Goal: Information Seeking & Learning: Learn about a topic

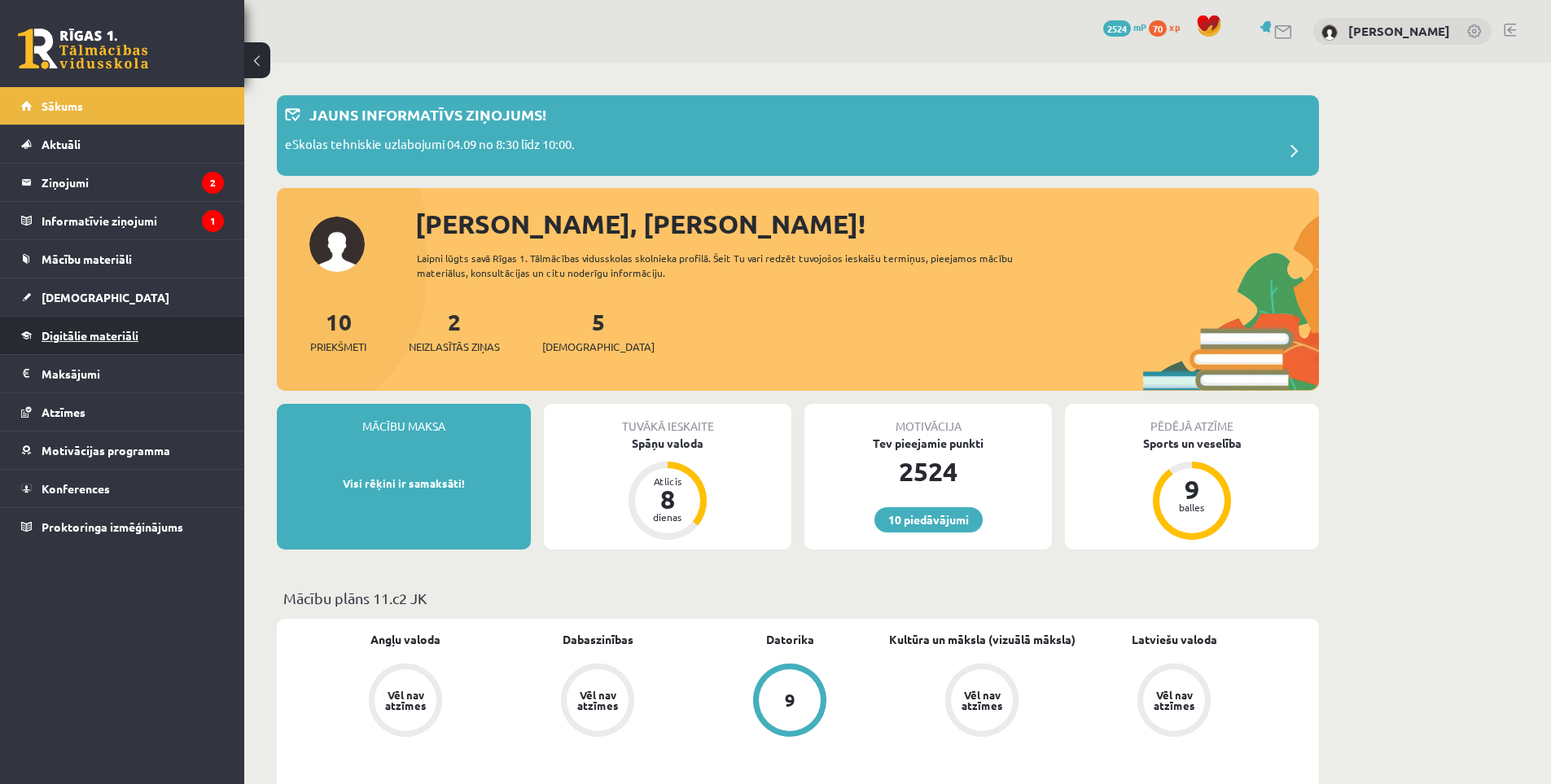
click at [129, 335] on span "Digitālie materiāli" at bounding box center [89, 335] width 97 height 14
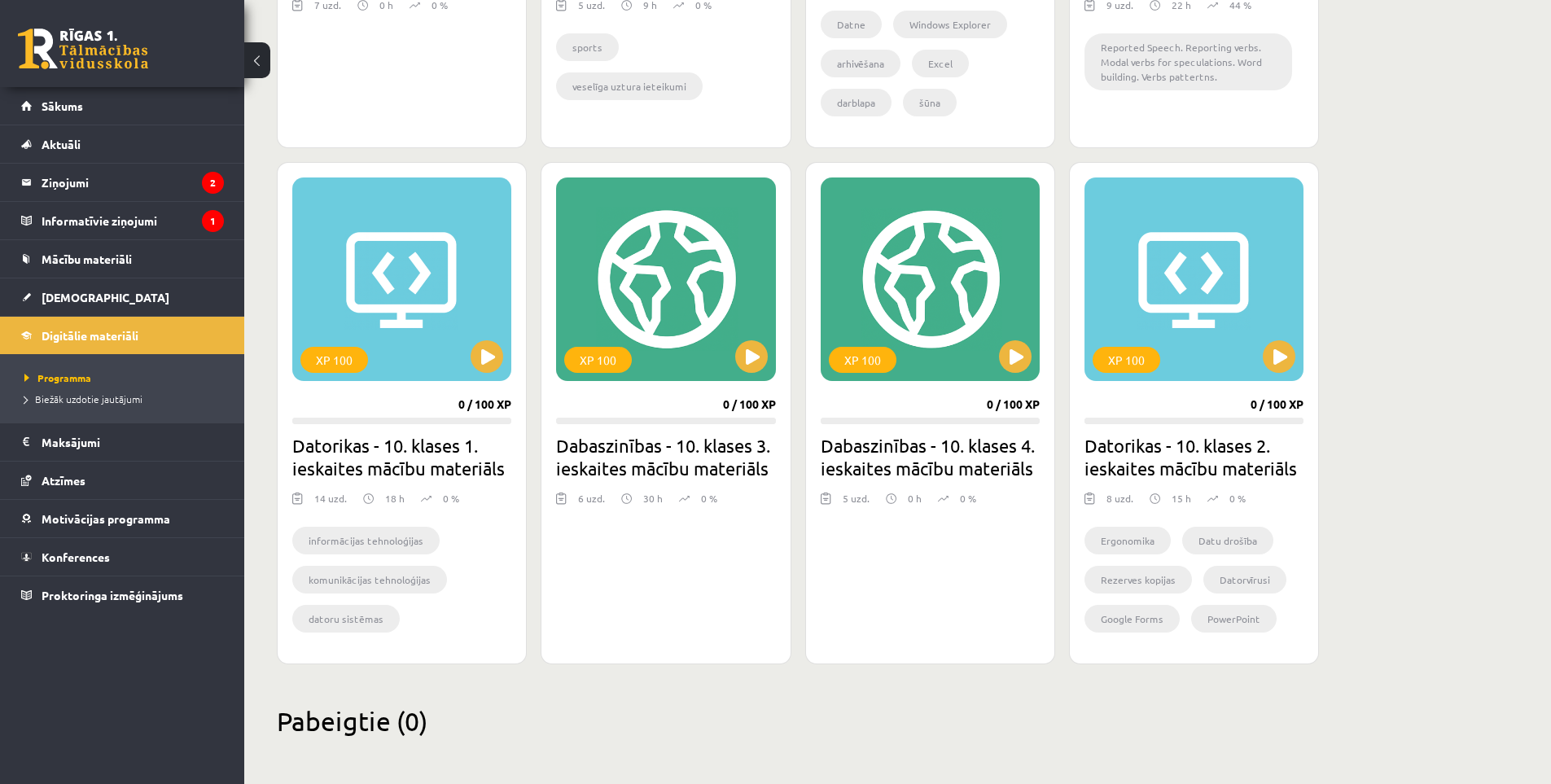
scroll to position [678, 0]
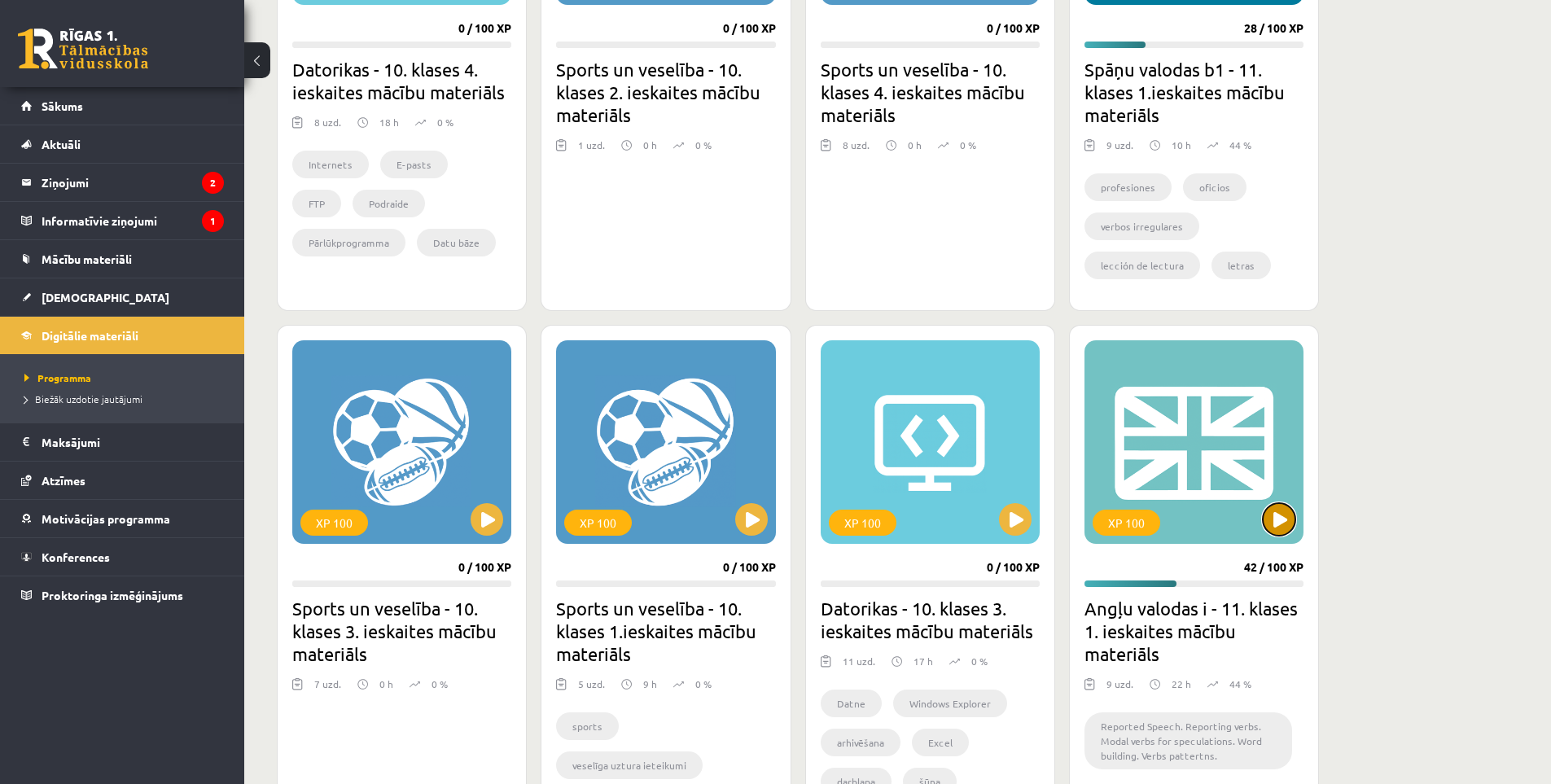
click at [1275, 511] on button at bounding box center [1279, 519] width 33 height 33
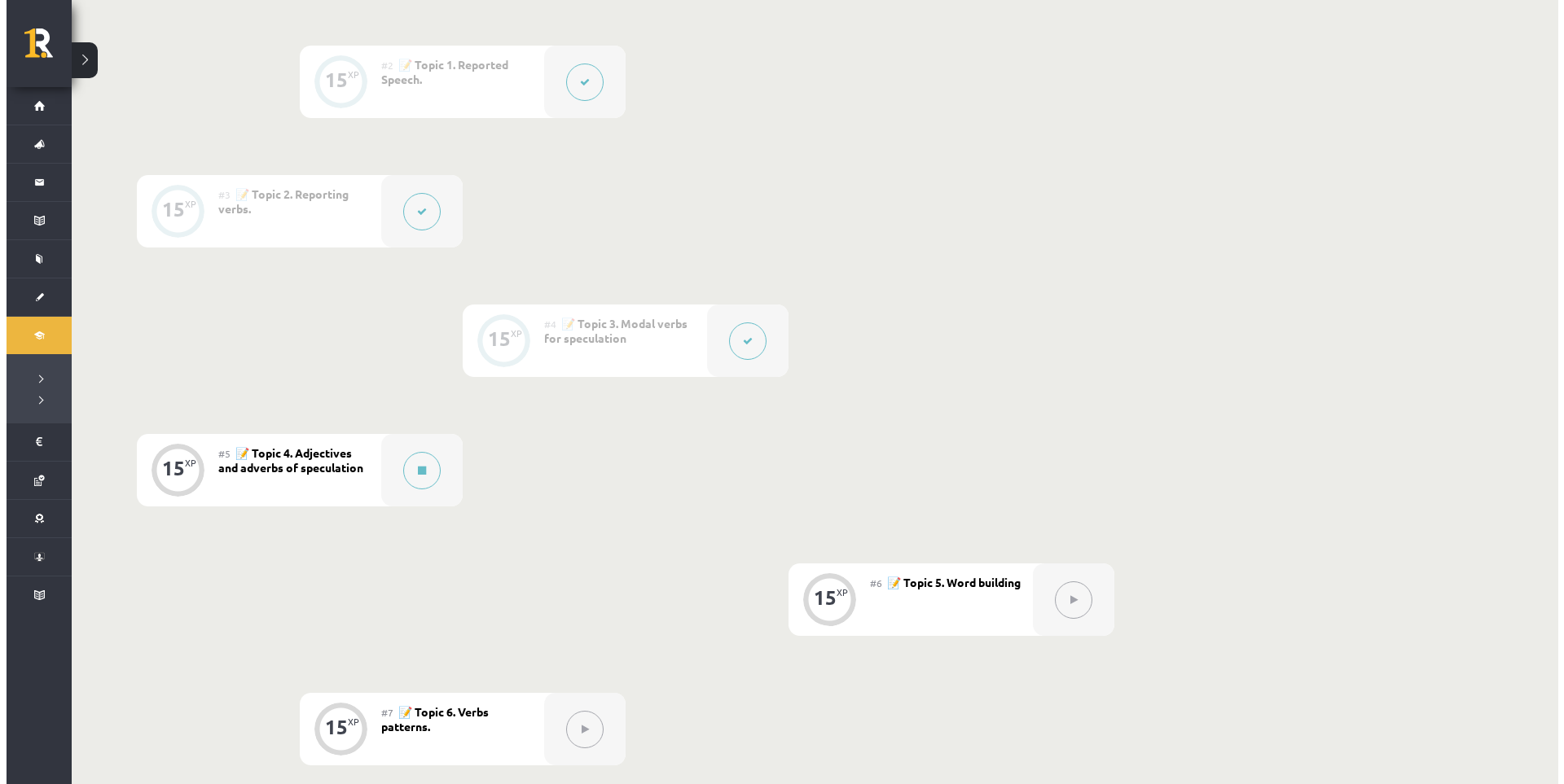
scroll to position [272, 0]
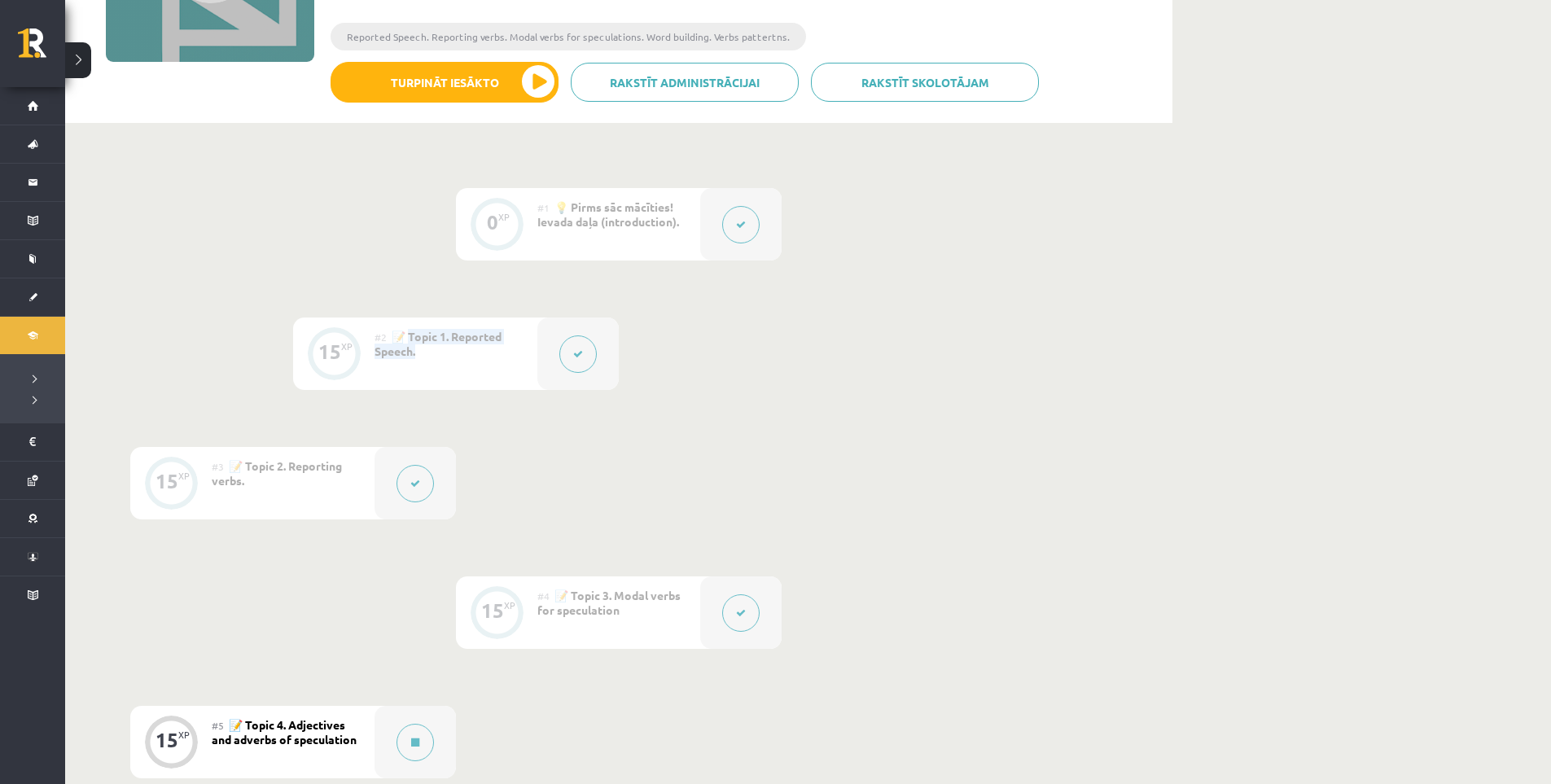
drag, startPoint x: 409, startPoint y: 331, endPoint x: 417, endPoint y: 366, distance: 35.9
click at [417, 366] on div "#2 📝 Topic 1. Reported Speech." at bounding box center [456, 354] width 163 height 73
click at [461, 364] on div "#2 📝 Topic 1. Reported Speech." at bounding box center [456, 354] width 163 height 73
click at [407, 484] on button at bounding box center [415, 483] width 37 height 37
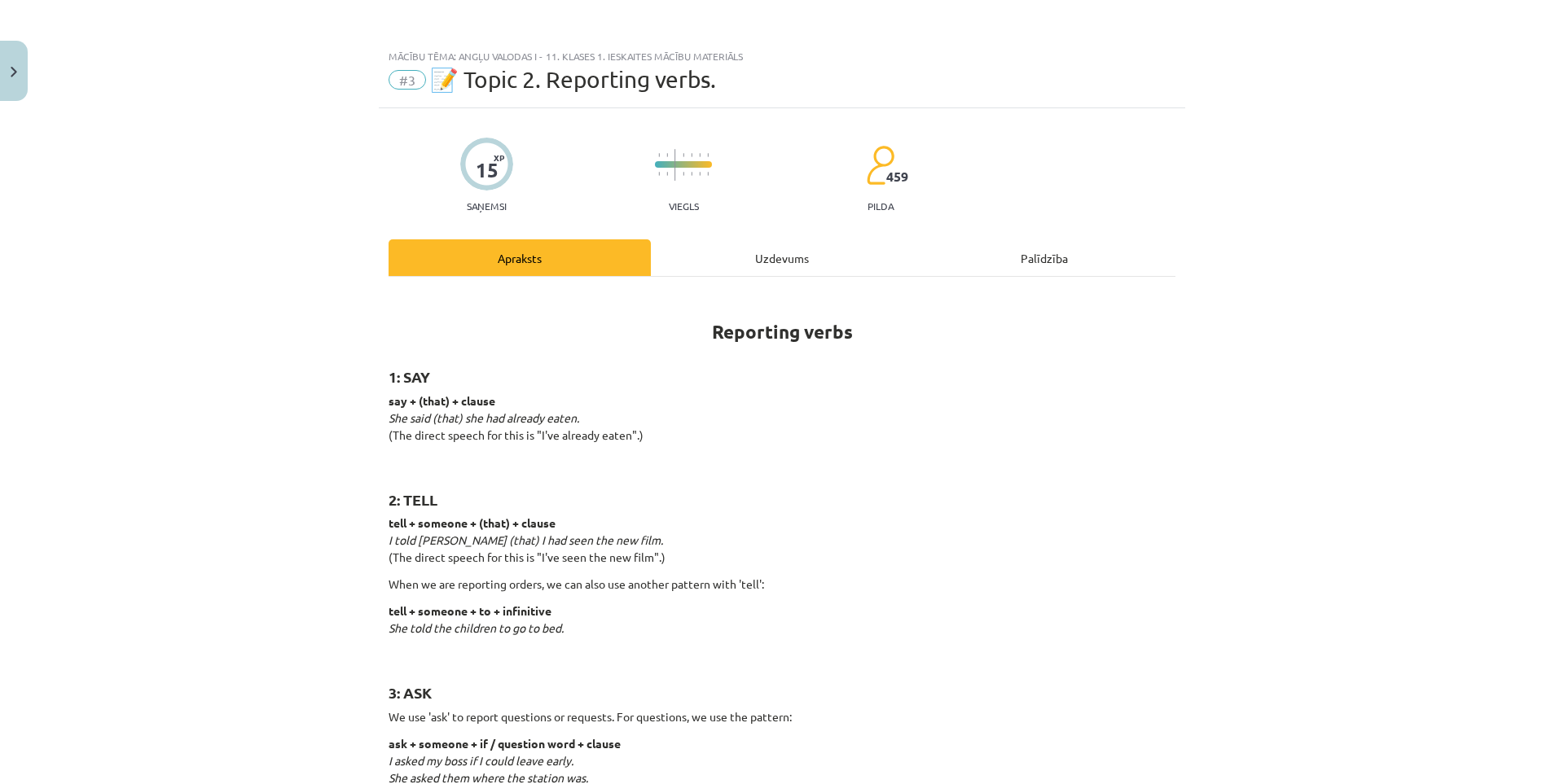
scroll to position [136, 0]
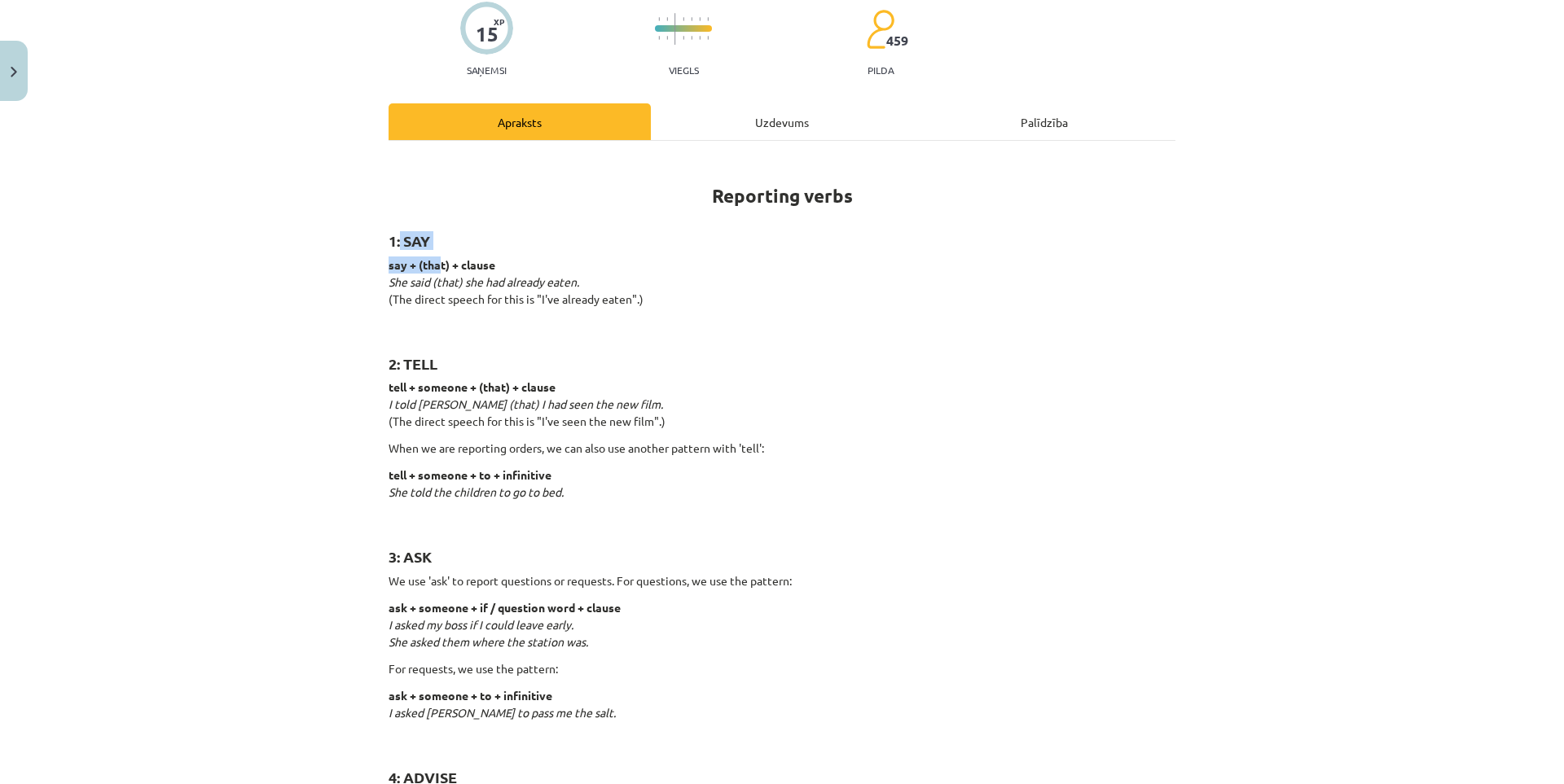
drag, startPoint x: 422, startPoint y: 245, endPoint x: 431, endPoint y: 305, distance: 60.7
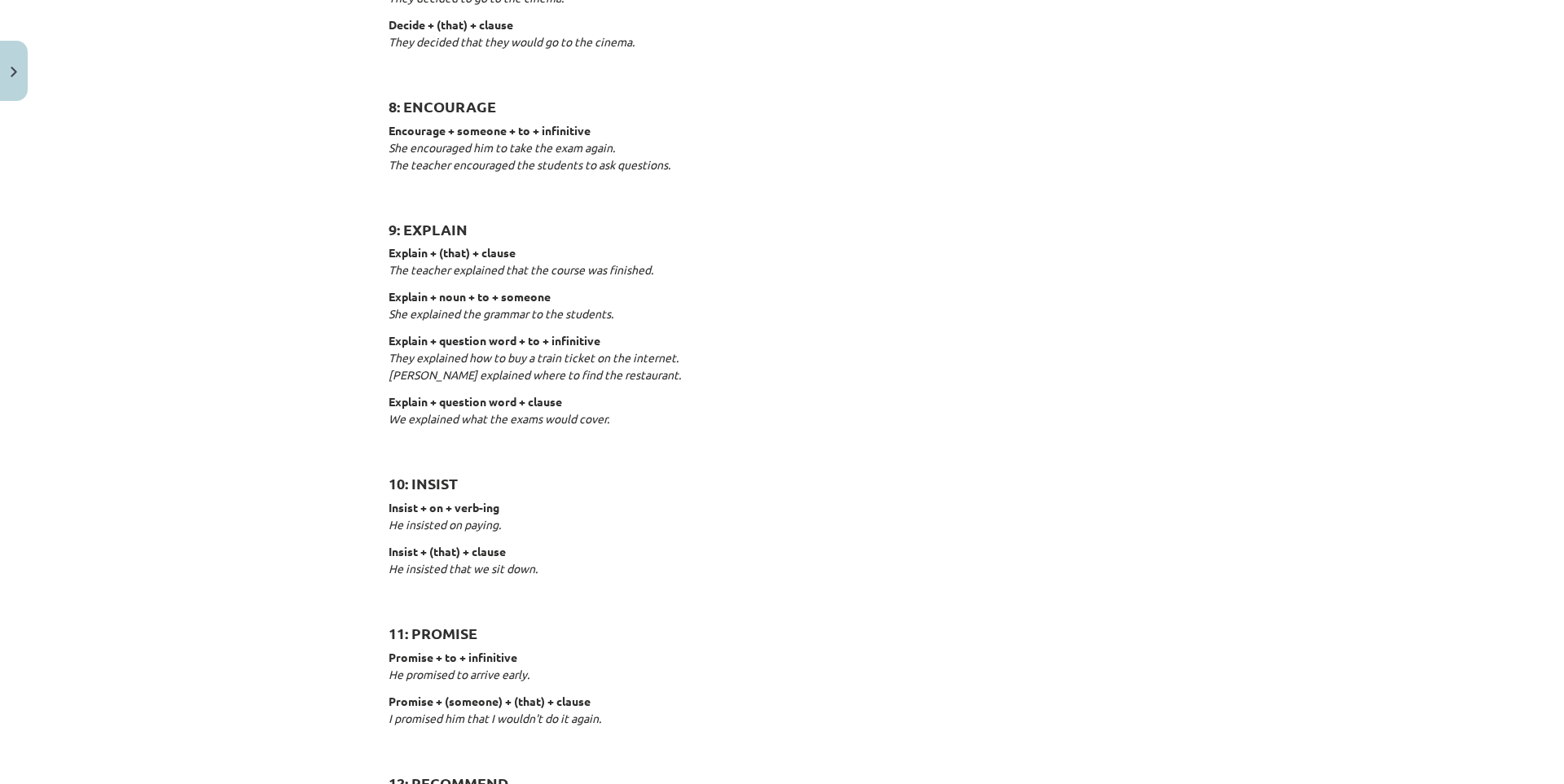
scroll to position [1628, 0]
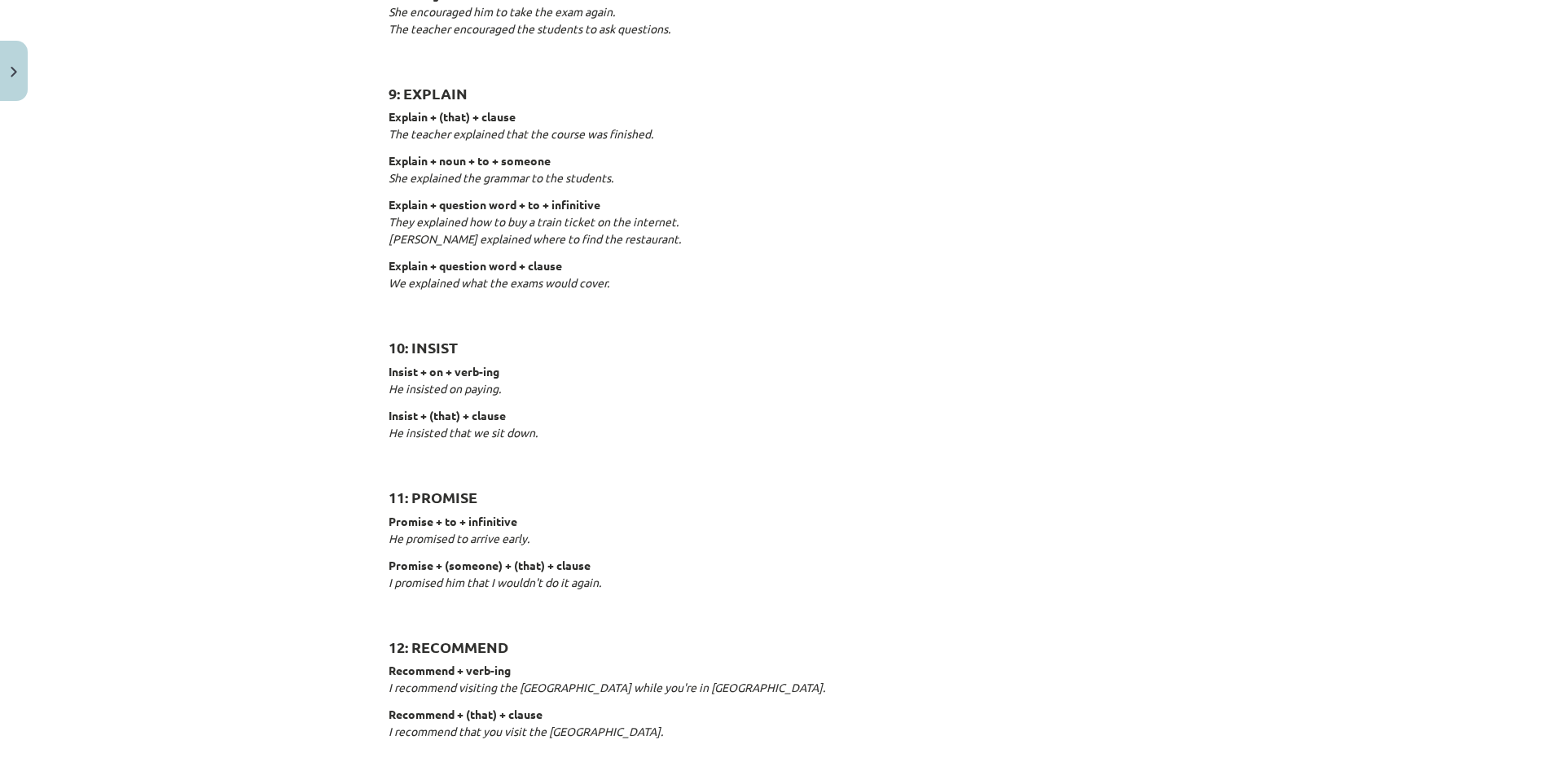
click at [379, 372] on div "15 XP Saņemsi Viegls 459 pilda Apraksts Uzdevums Palīdzība Reporting verbs 1: S…" at bounding box center [782, 3] width 806 height 3047
click at [422, 346] on strong "10: INSIST" at bounding box center [423, 347] width 69 height 19
drag, startPoint x: 380, startPoint y: 367, endPoint x: 654, endPoint y: 422, distance: 279.5
click at [541, 435] on div "15 XP Saņemsi Viegls 459 pilda Apraksts Uzdevums Palīdzība Reporting verbs 1: S…" at bounding box center [782, 3] width 806 height 3047
click at [686, 376] on p "Insist + on + verb-ing He insisted on paying." at bounding box center [782, 380] width 787 height 35
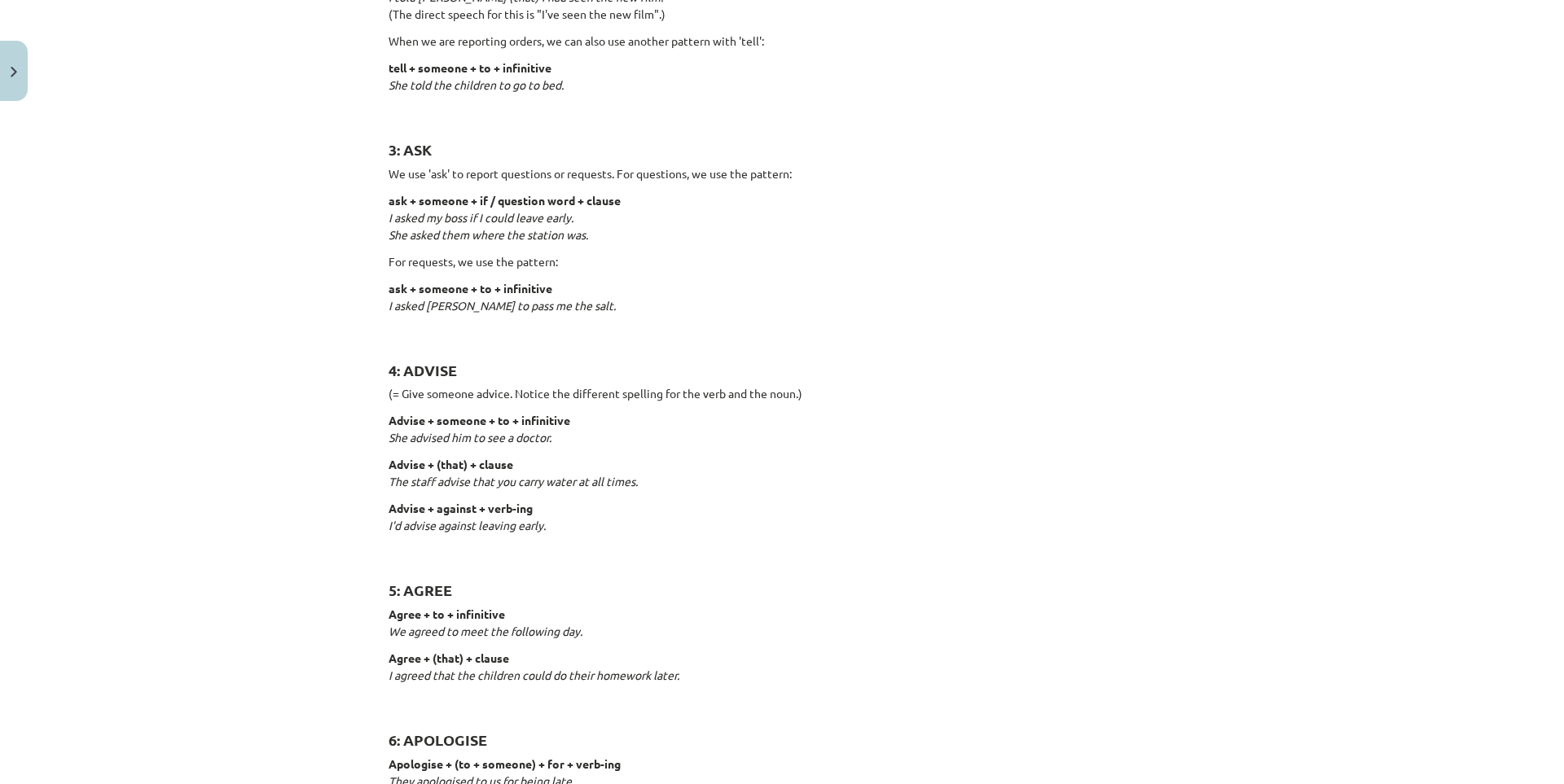
scroll to position [678, 0]
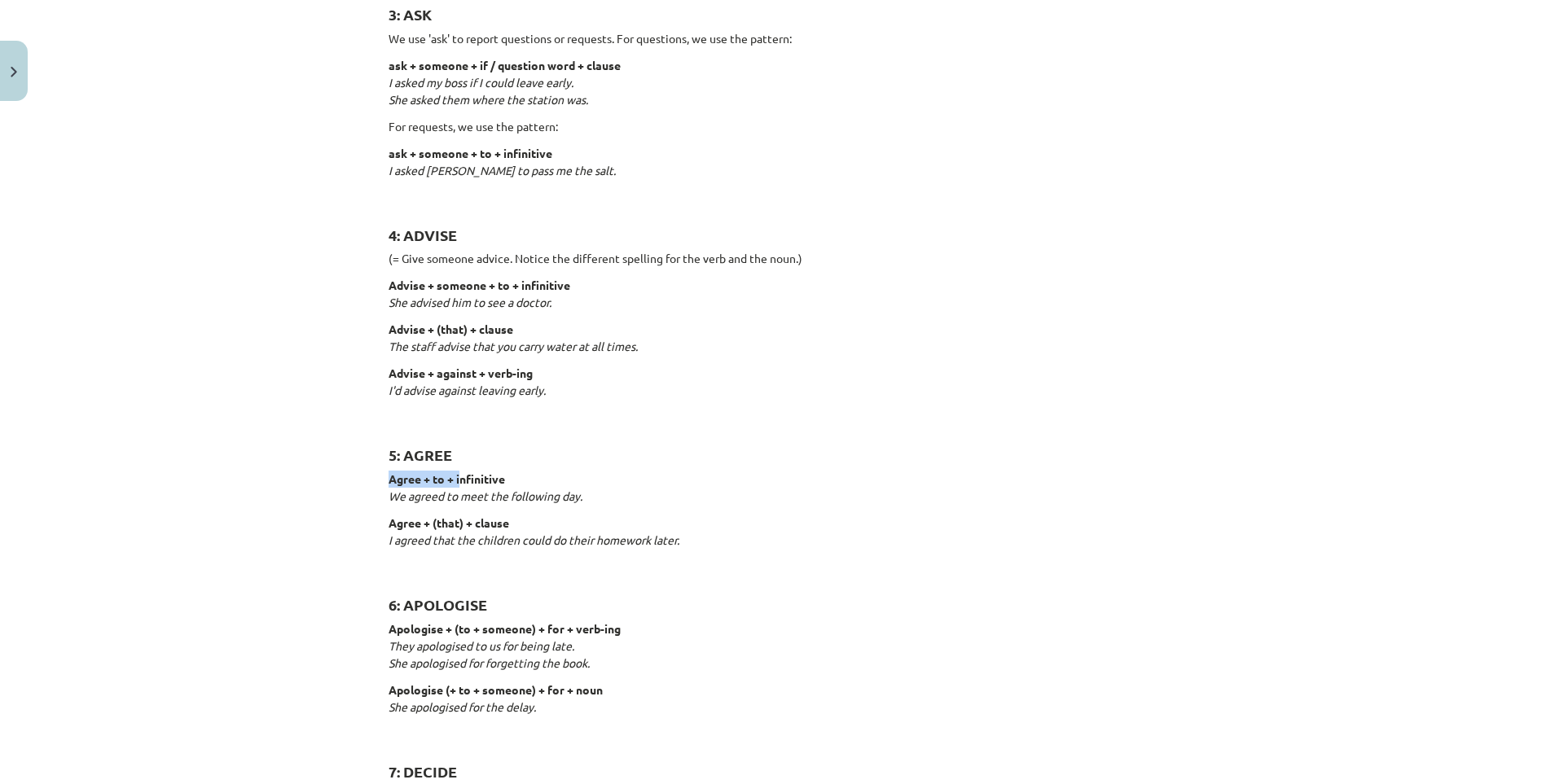
drag, startPoint x: 379, startPoint y: 479, endPoint x: 457, endPoint y: 476, distance: 78.1
click at [684, 476] on p "Agree + to + infinitive We agreed to meet the following day." at bounding box center [782, 487] width 787 height 35
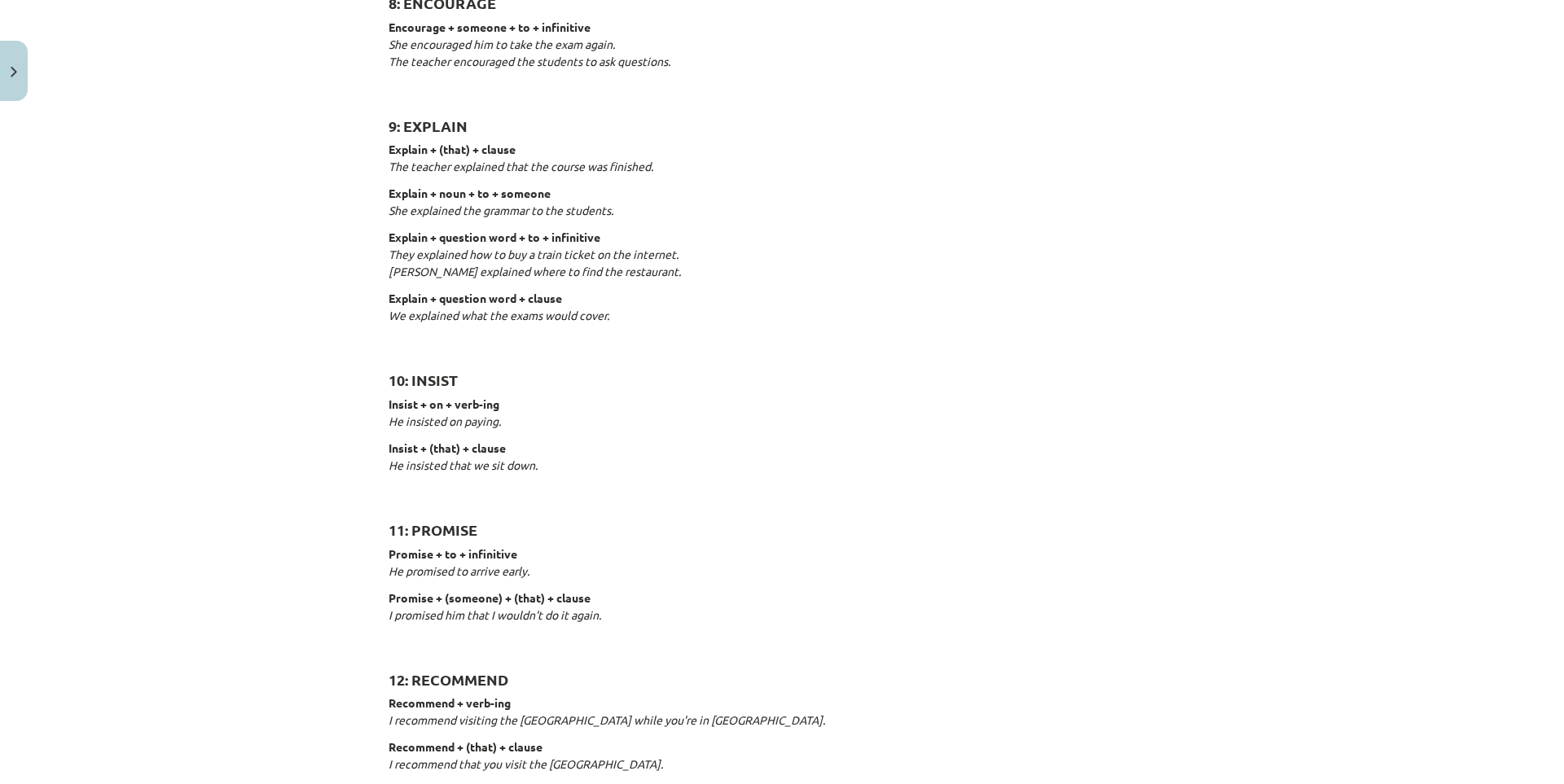
scroll to position [1867, 0]
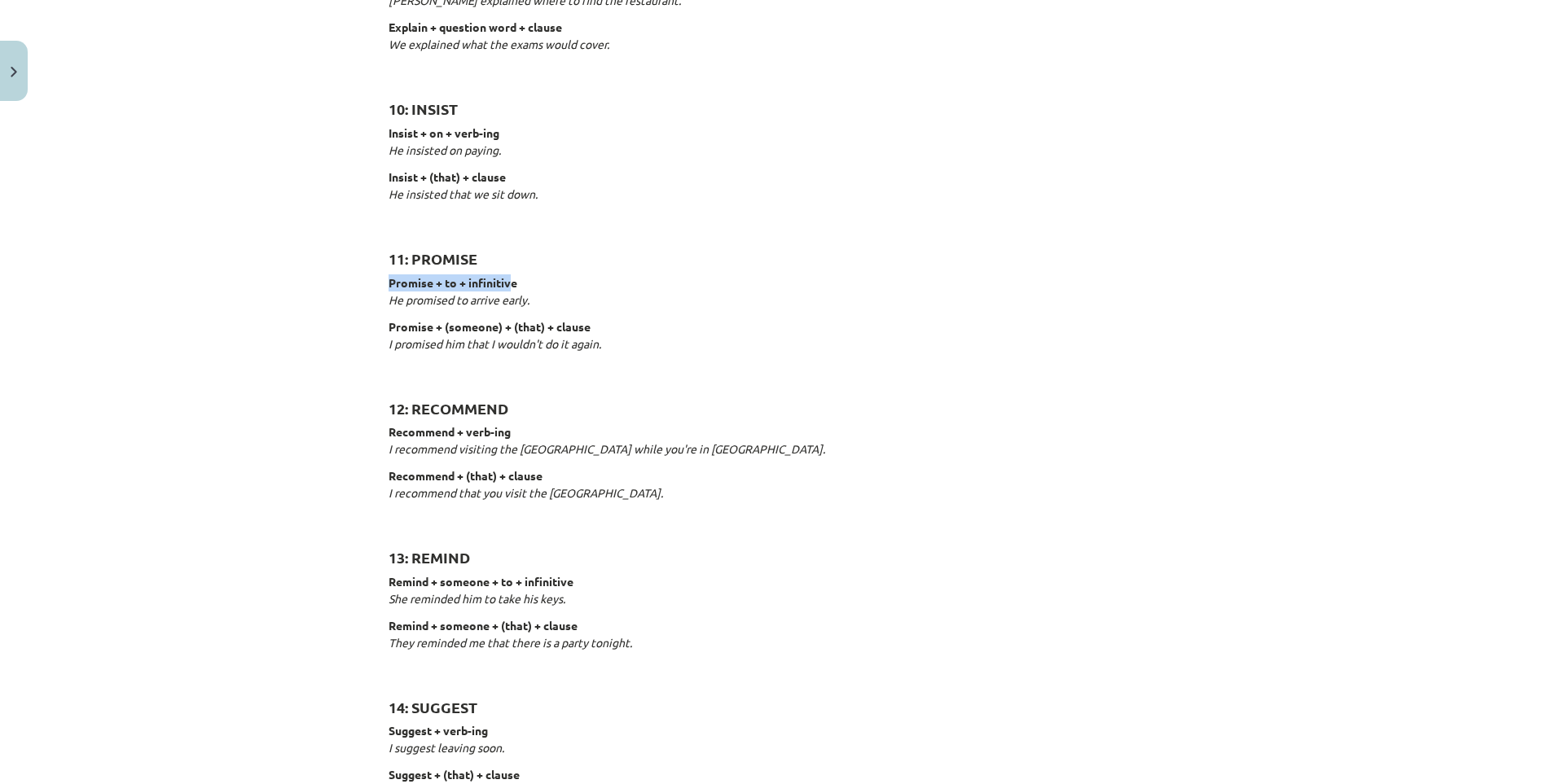
drag, startPoint x: 435, startPoint y: 283, endPoint x: 503, endPoint y: 282, distance: 68.0
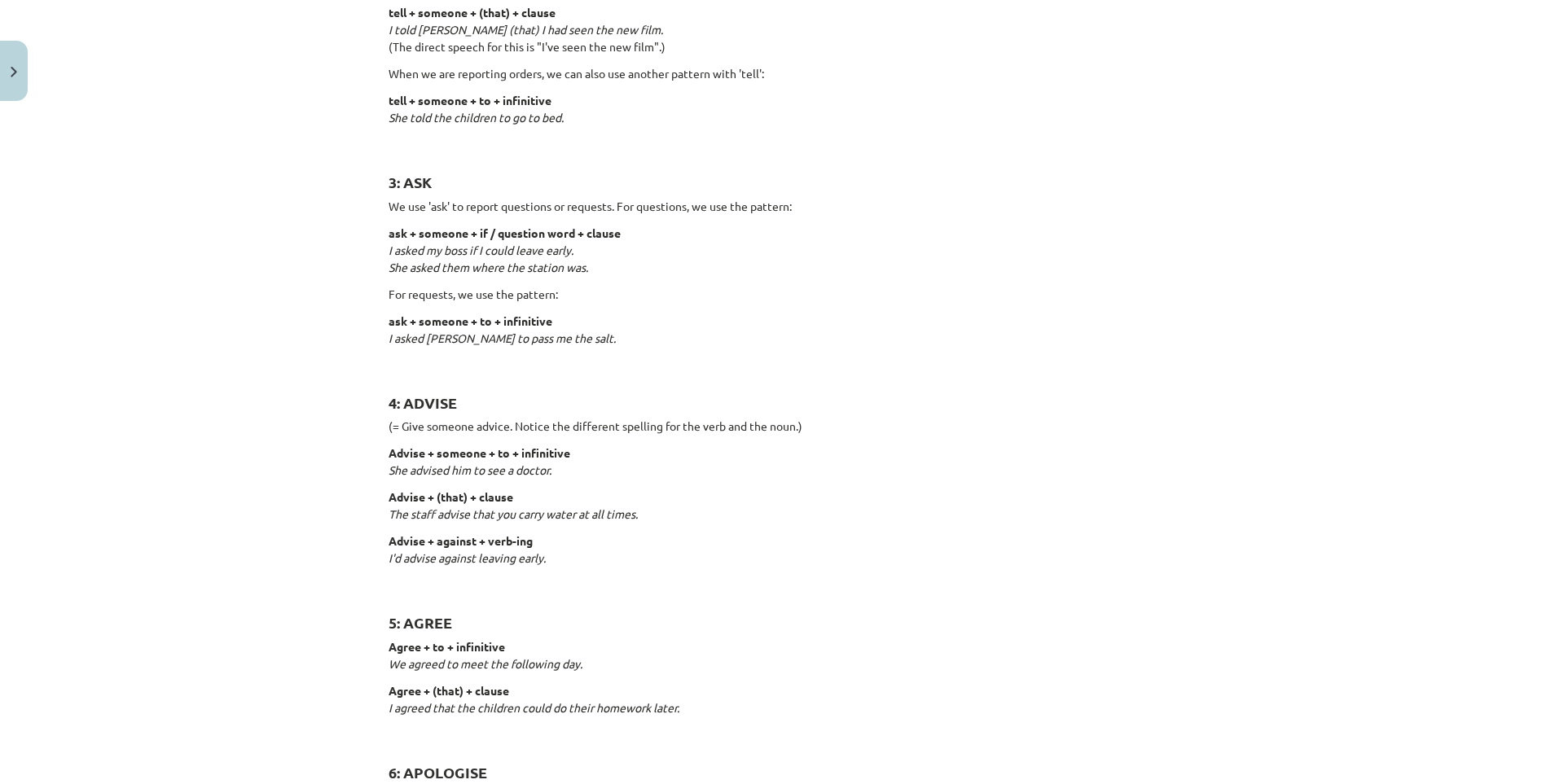
scroll to position [374, 0]
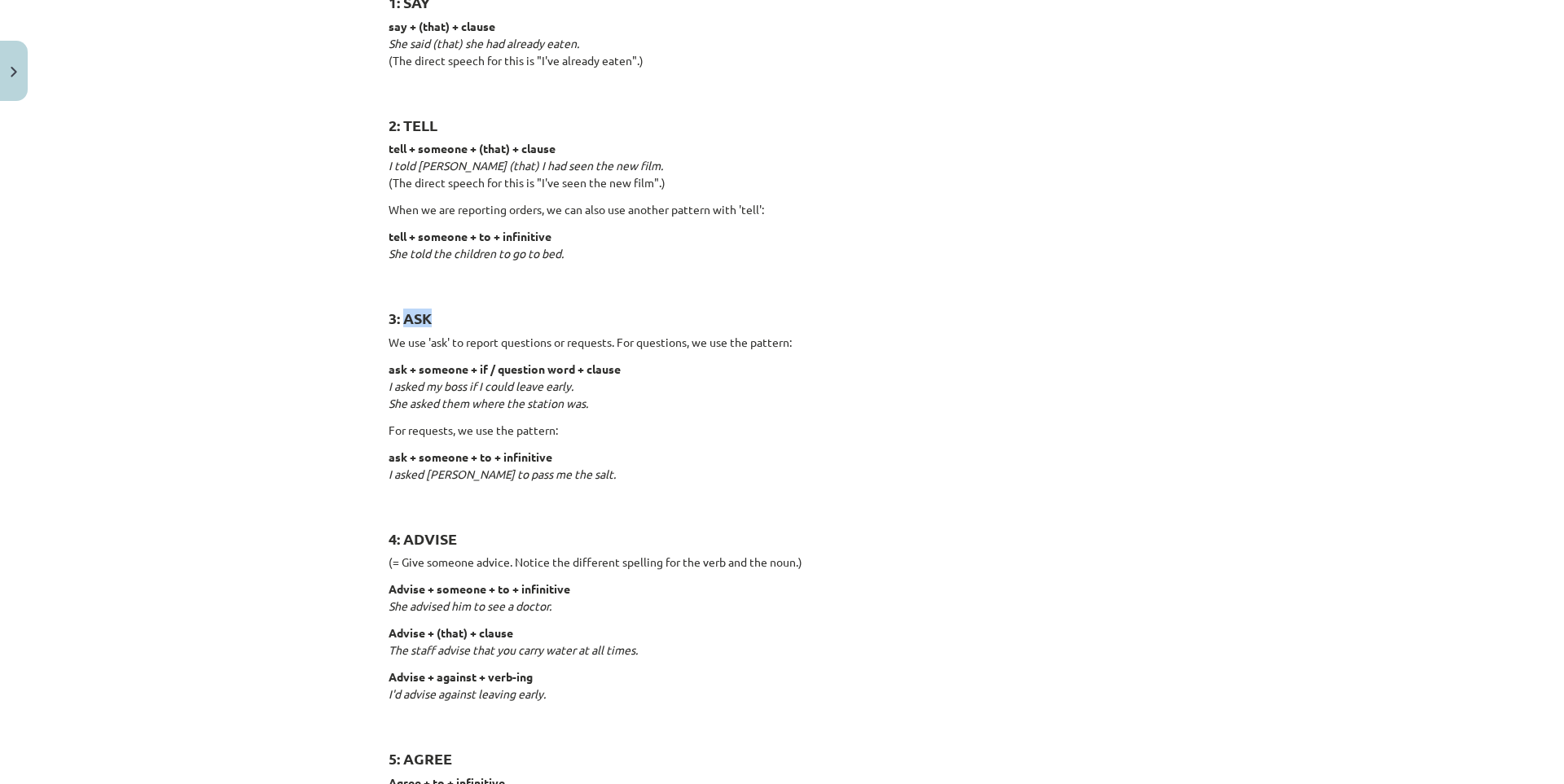
drag, startPoint x: 397, startPoint y: 321, endPoint x: 428, endPoint y: 325, distance: 31.3
click at [428, 325] on h2 "3: ASK" at bounding box center [782, 309] width 787 height 40
click at [465, 323] on h2 "3: ASK" at bounding box center [782, 309] width 787 height 40
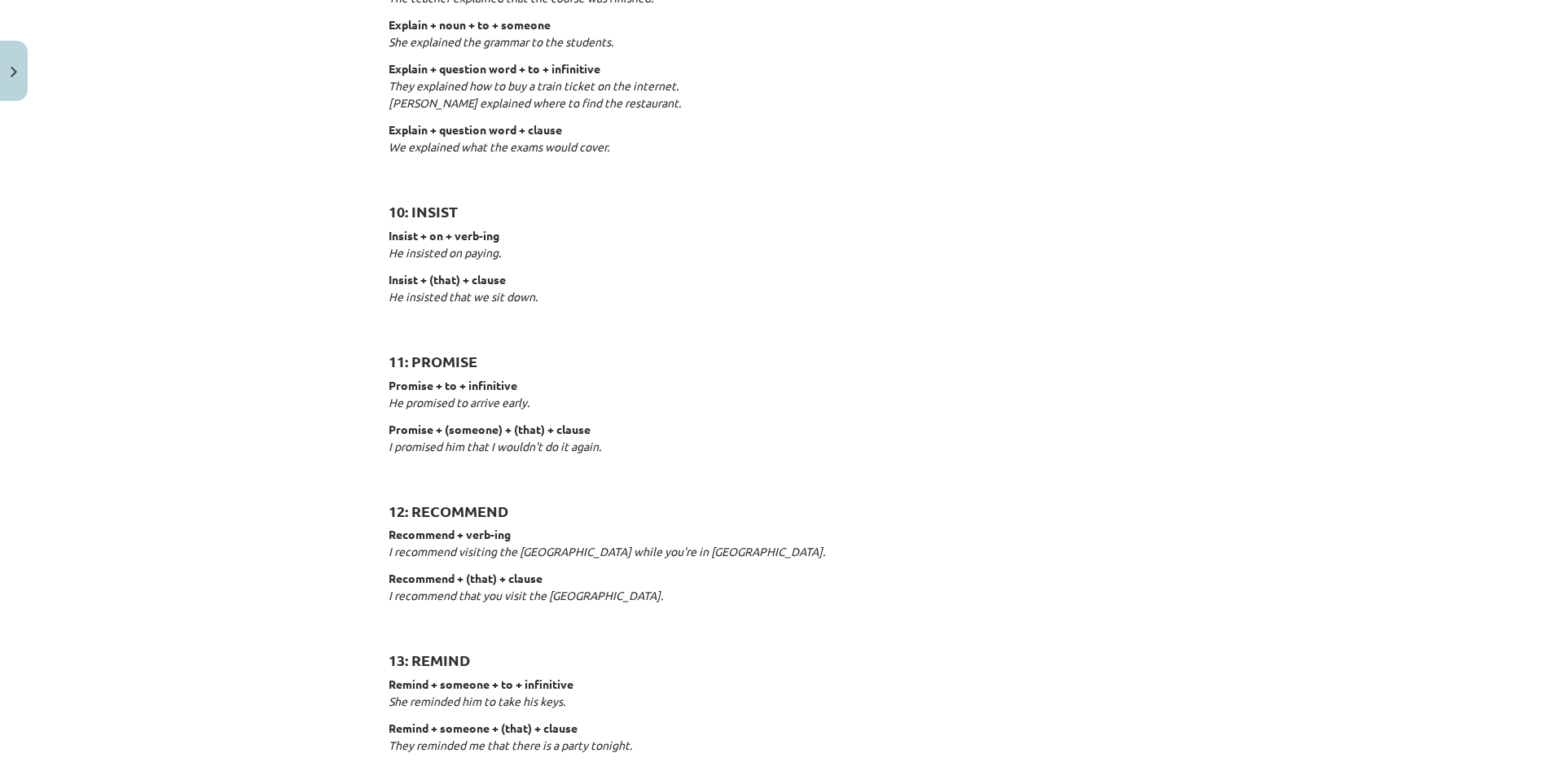
scroll to position [2307, 0]
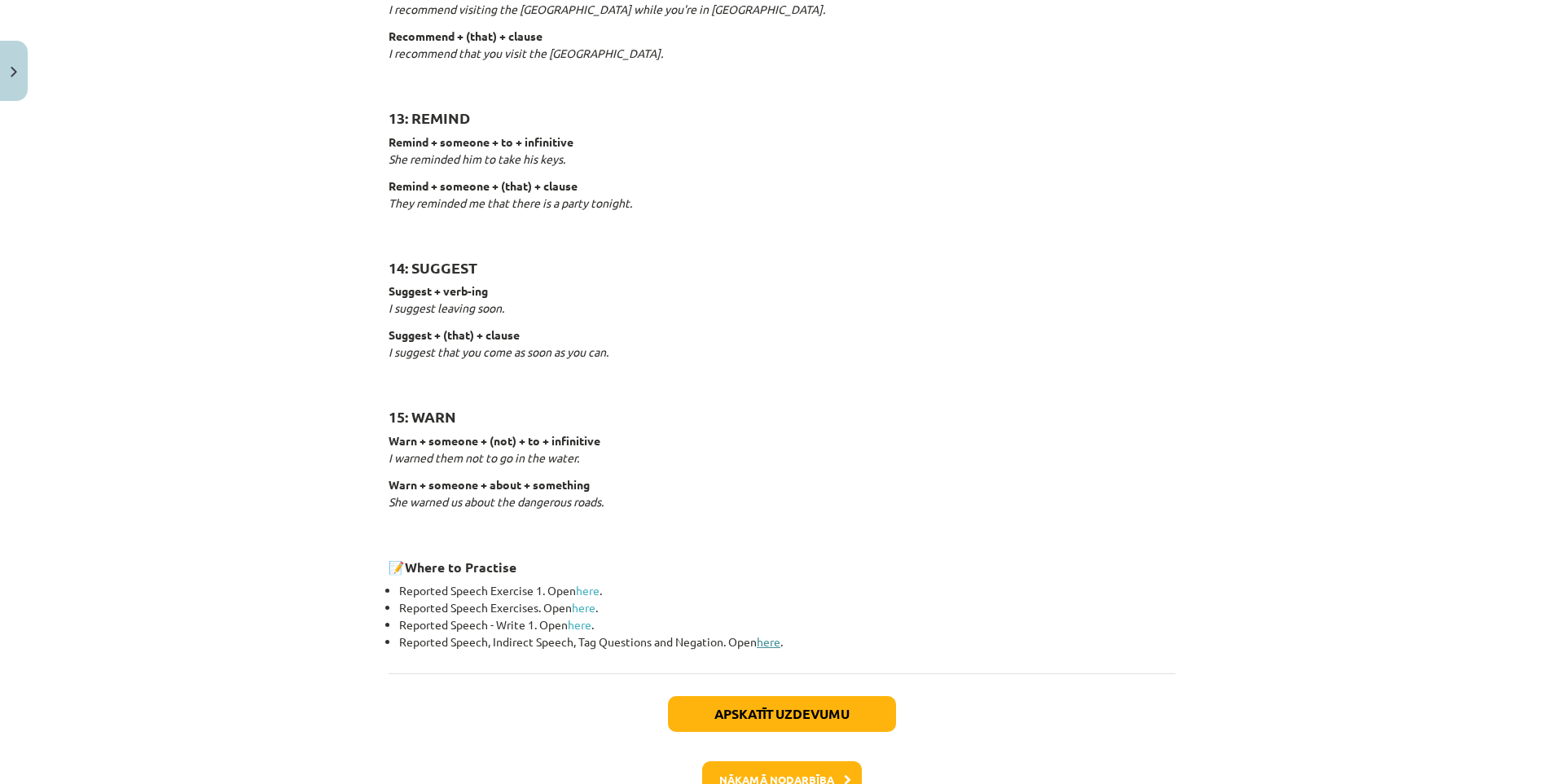
click at [768, 642] on link "here" at bounding box center [768, 641] width 24 height 14
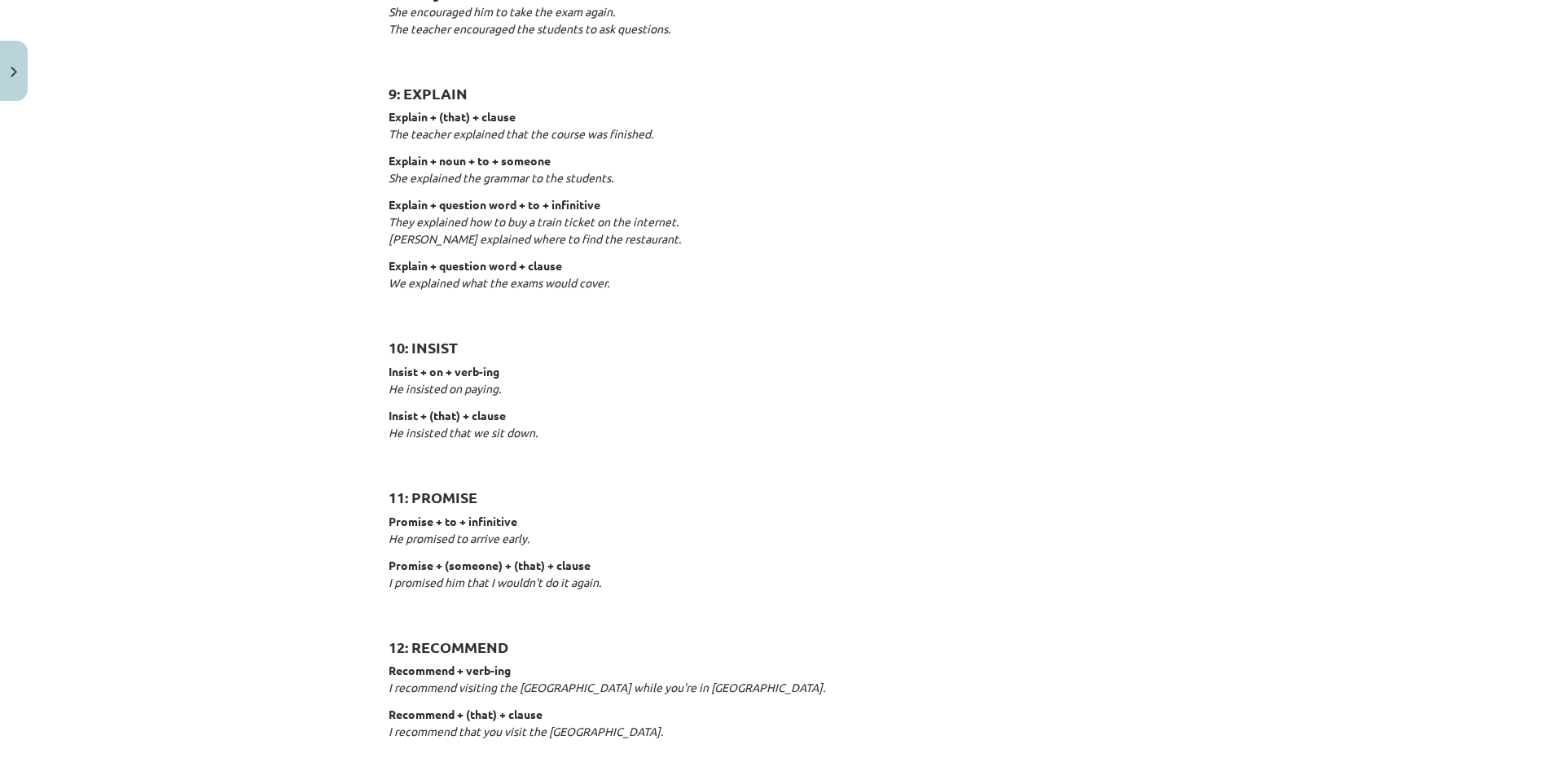
scroll to position [2411, 0]
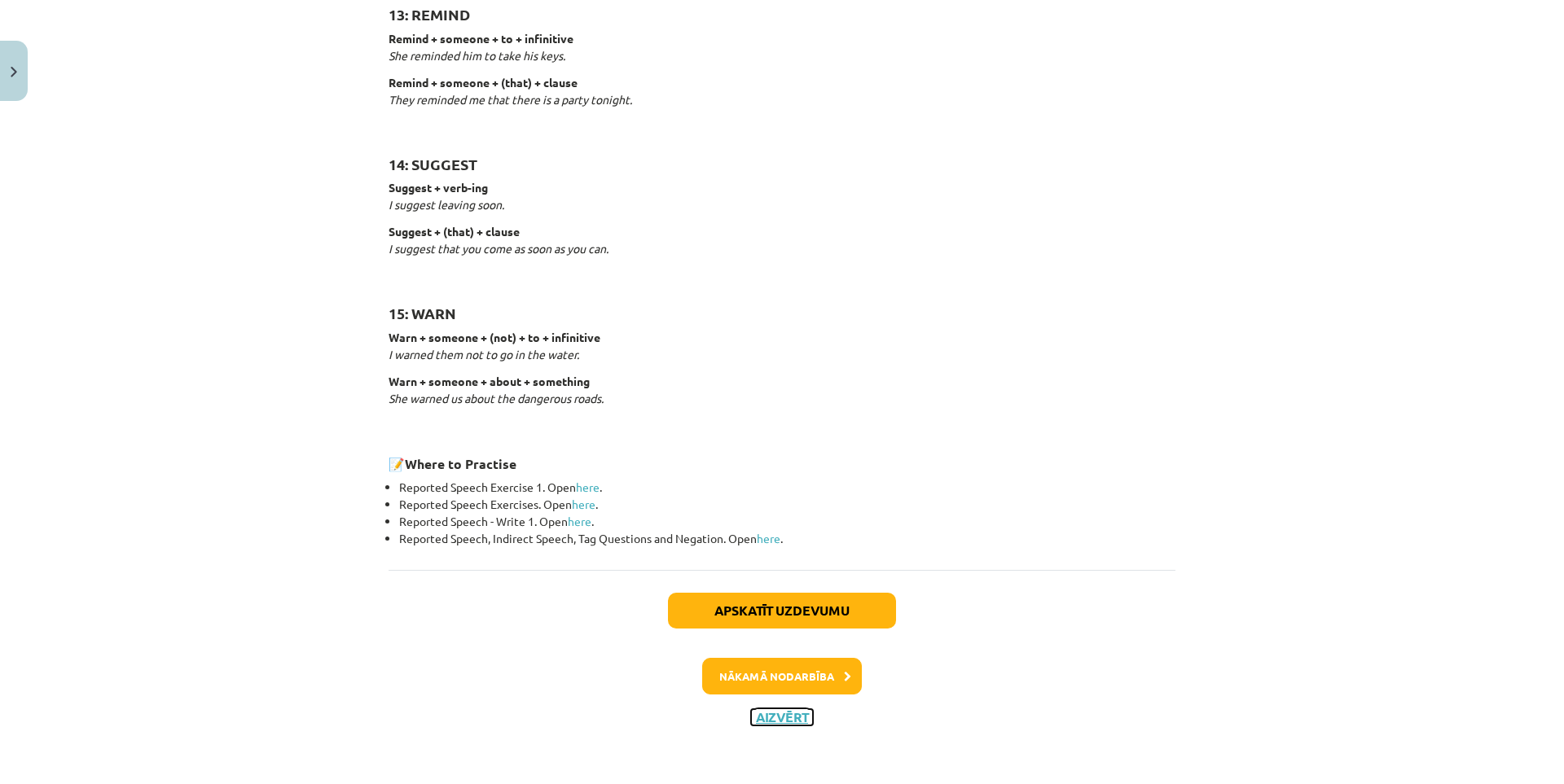
click at [776, 719] on button "Aizvērt" at bounding box center [782, 717] width 61 height 16
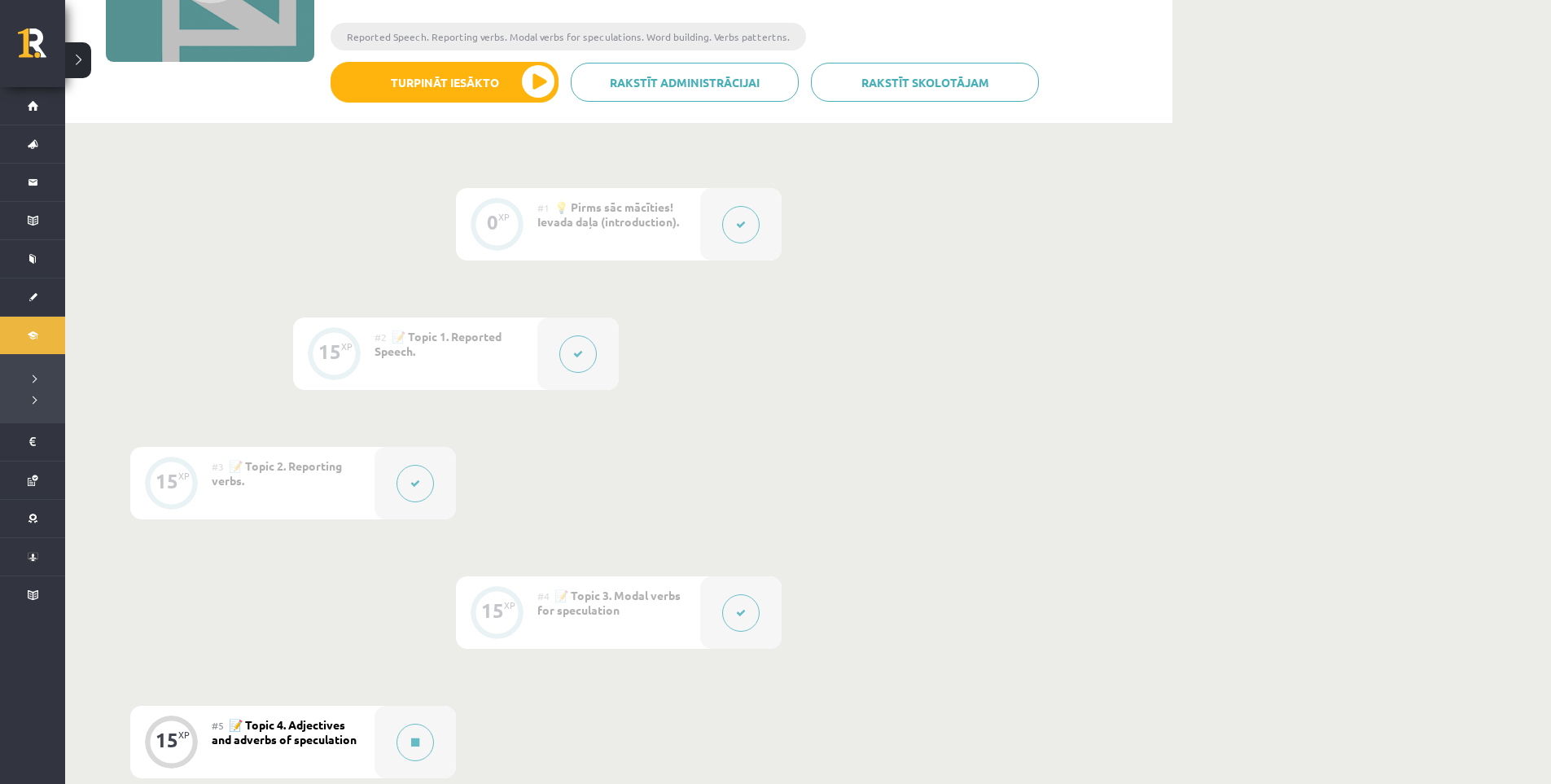
click at [739, 617] on icon at bounding box center [741, 613] width 10 height 10
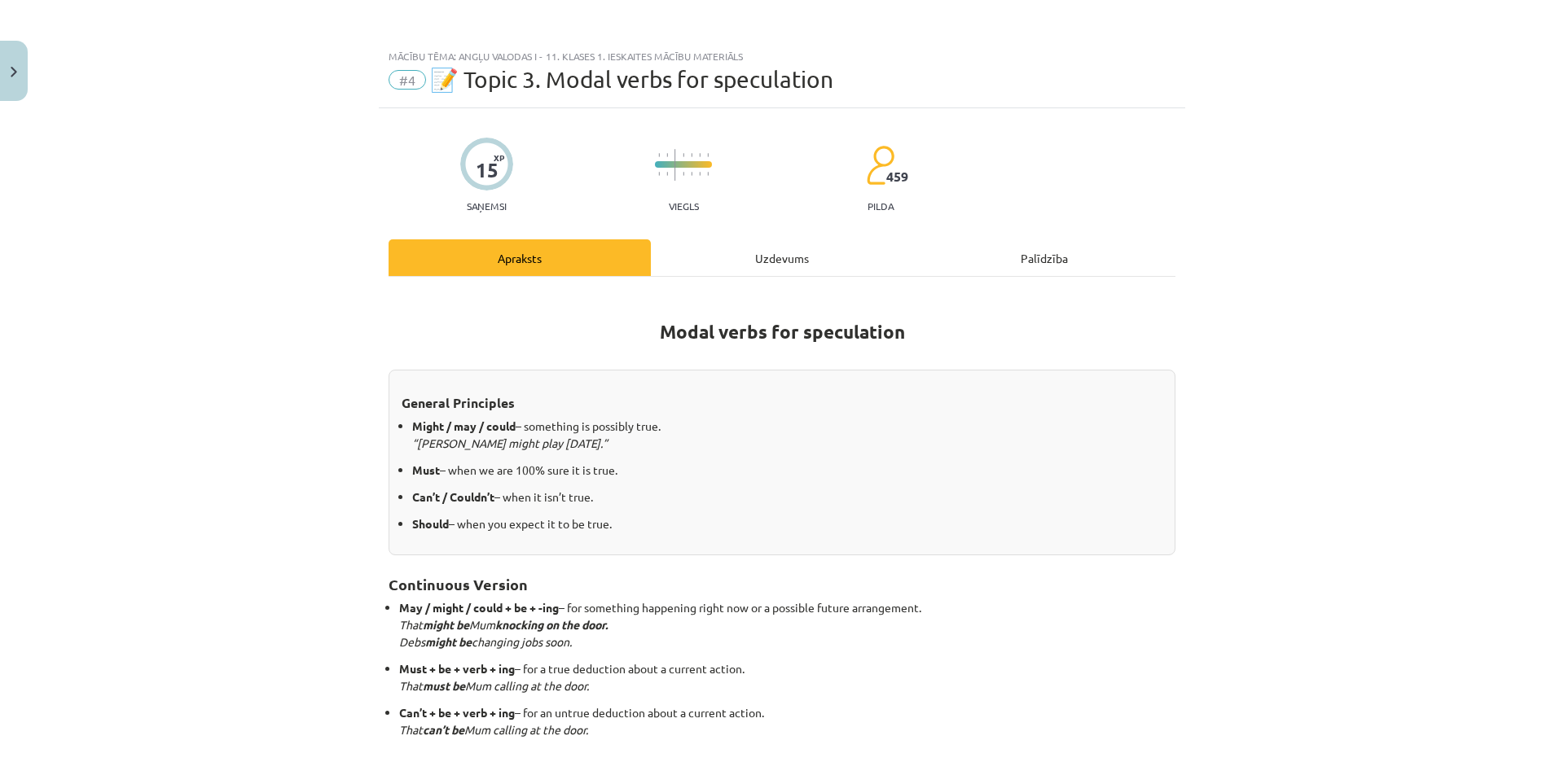
scroll to position [272, 0]
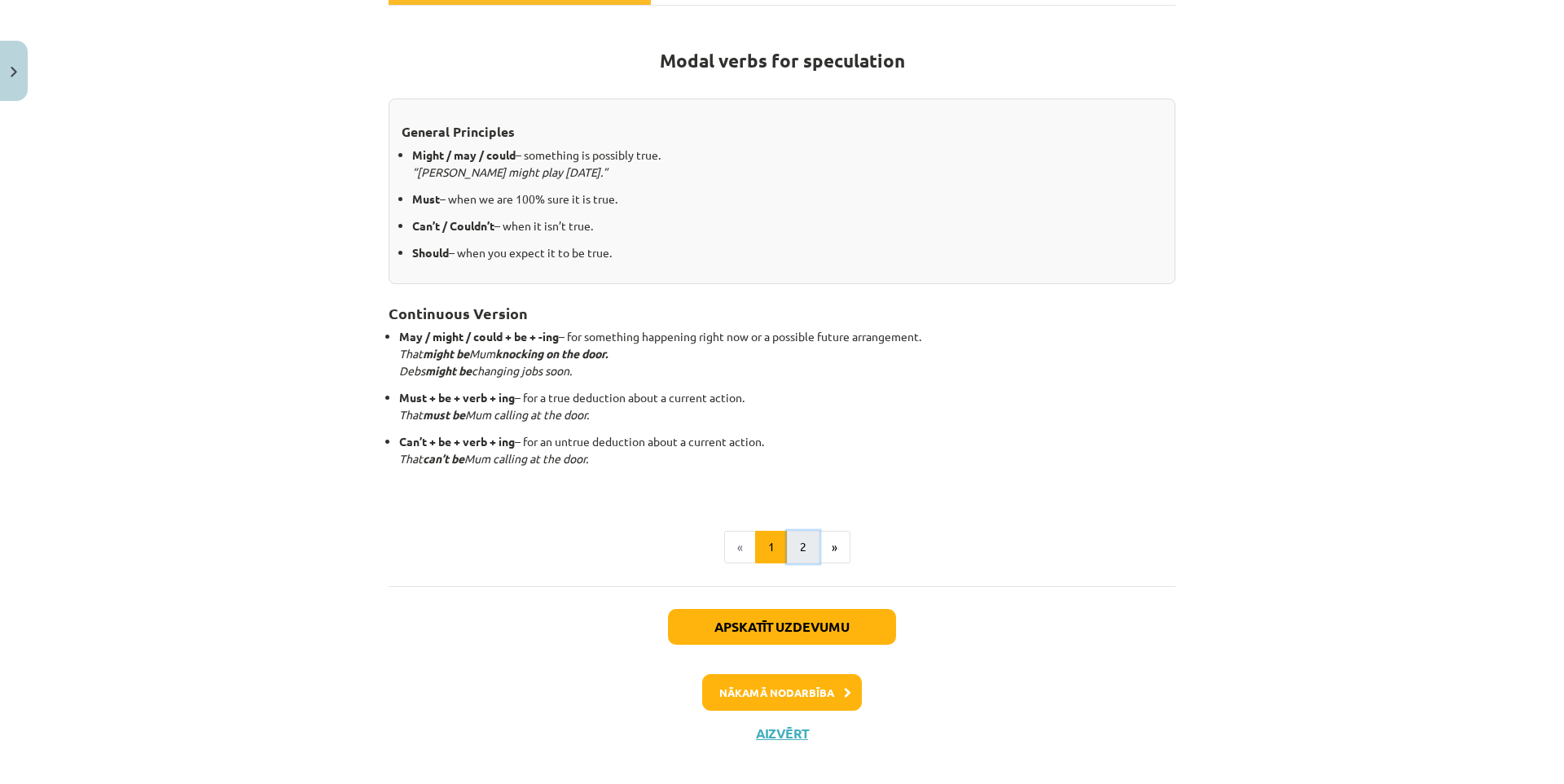
click at [787, 539] on button "2" at bounding box center [804, 547] width 33 height 33
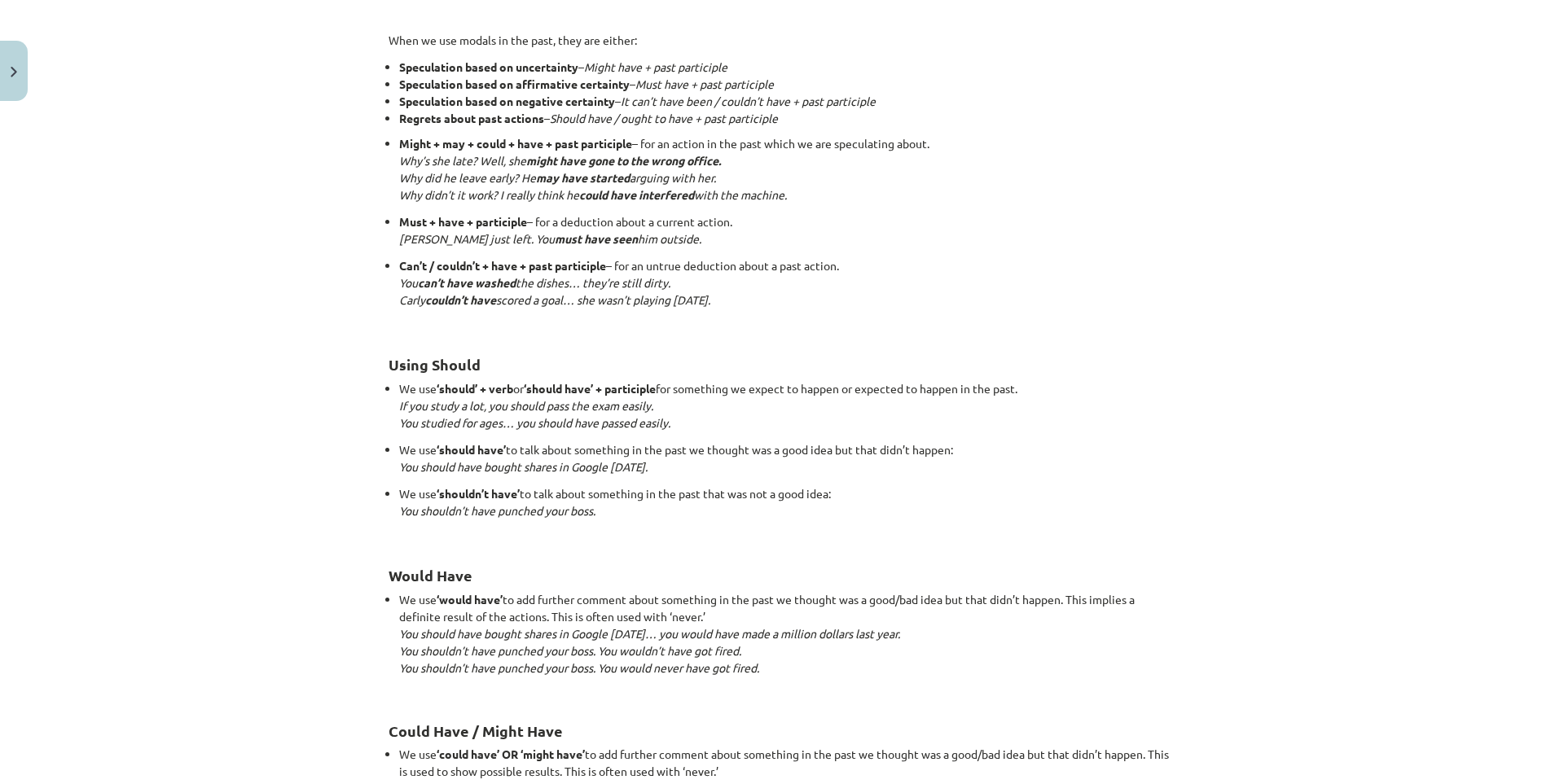
scroll to position [1457, 0]
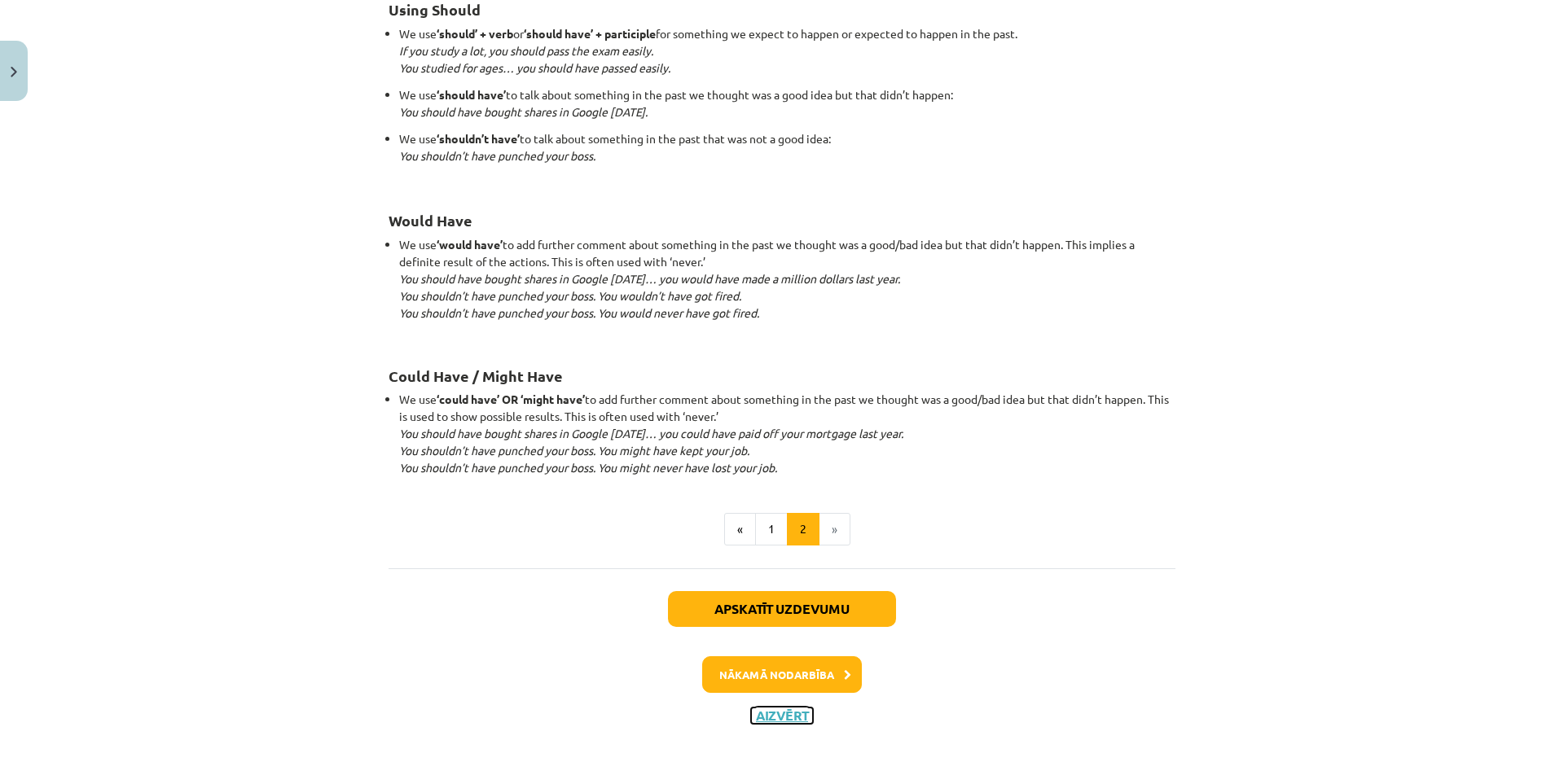
click at [783, 718] on button "Aizvērt" at bounding box center [782, 715] width 61 height 16
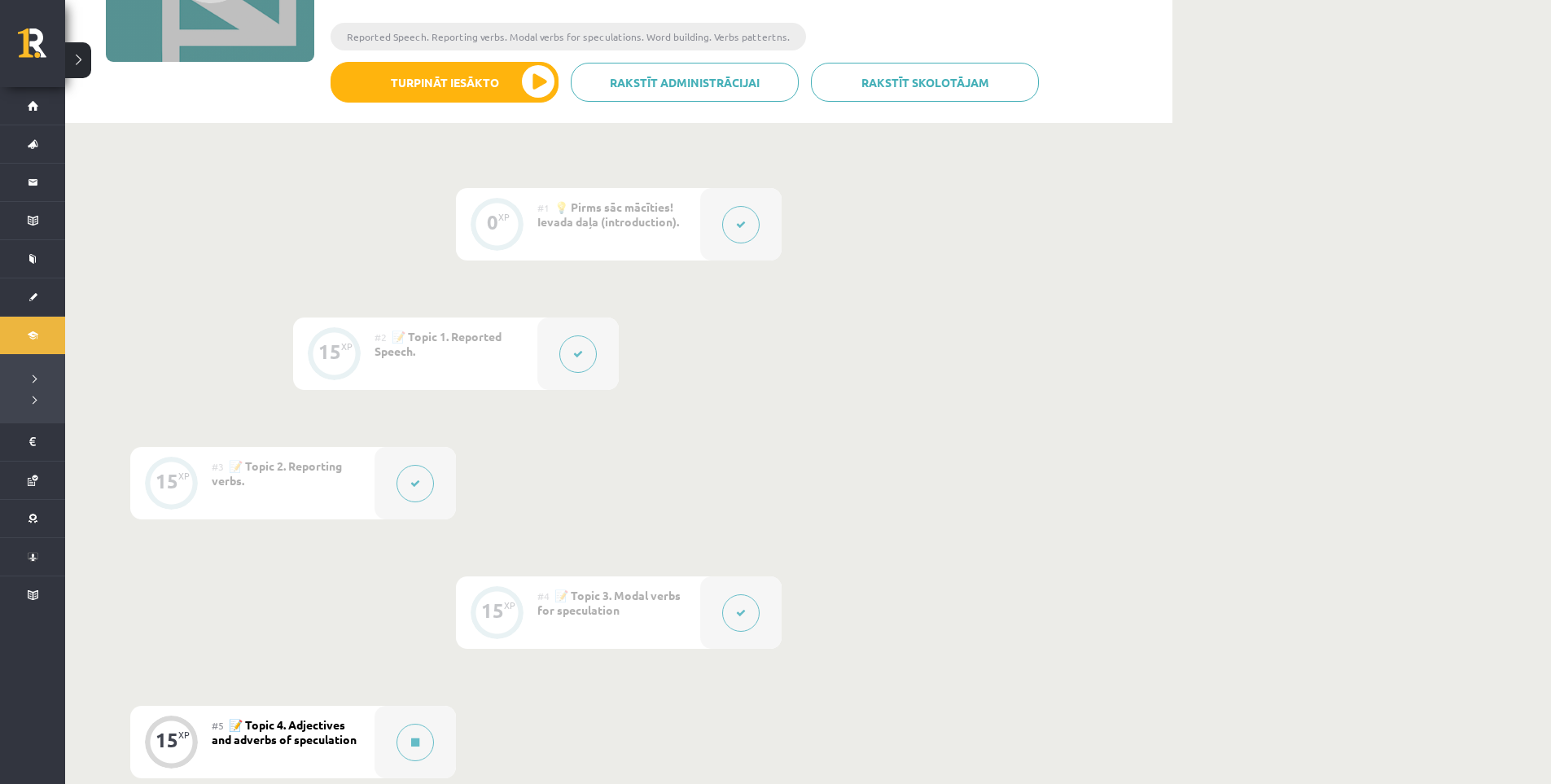
click at [418, 490] on button at bounding box center [415, 483] width 37 height 37
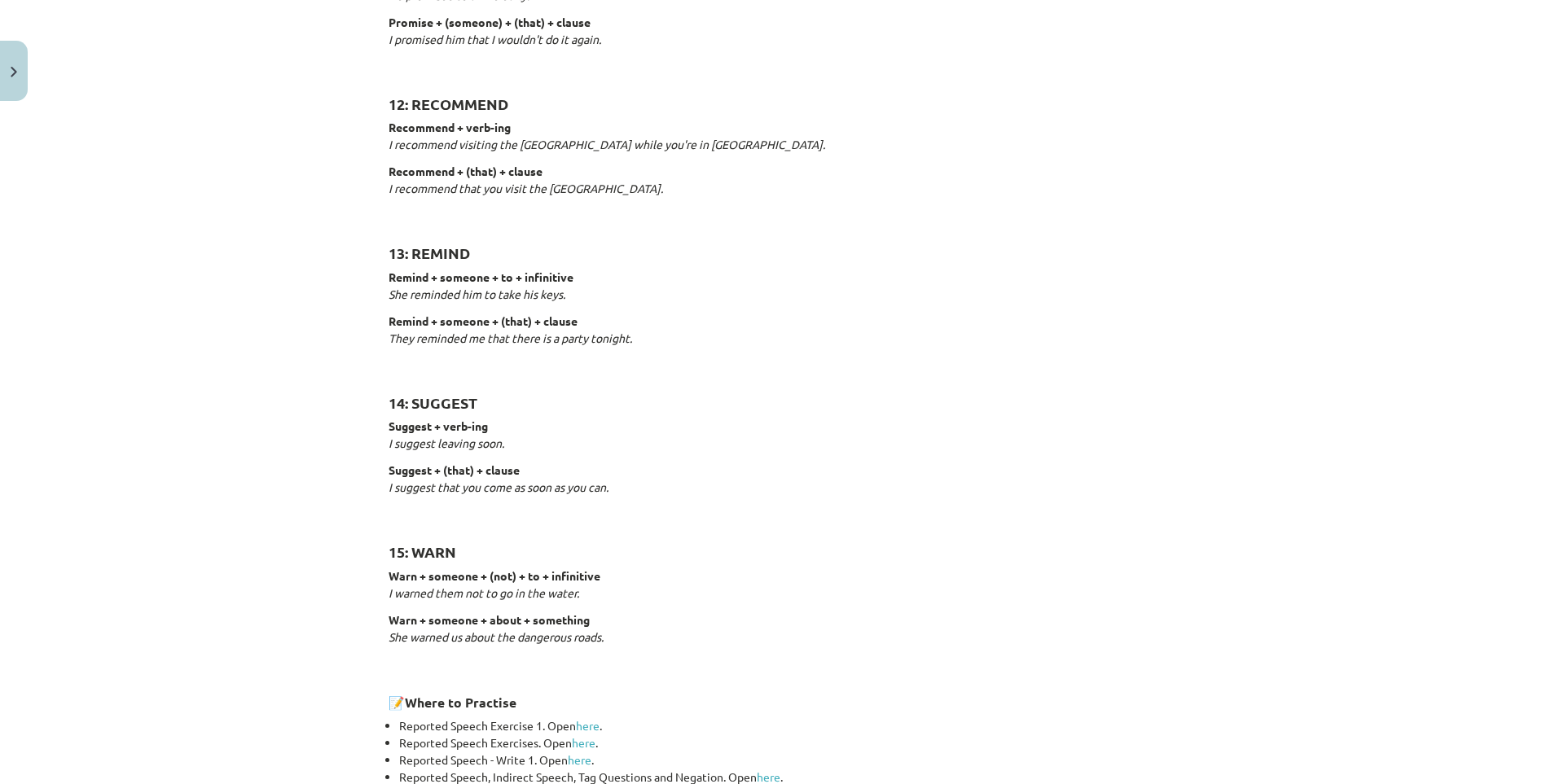
scroll to position [2307, 0]
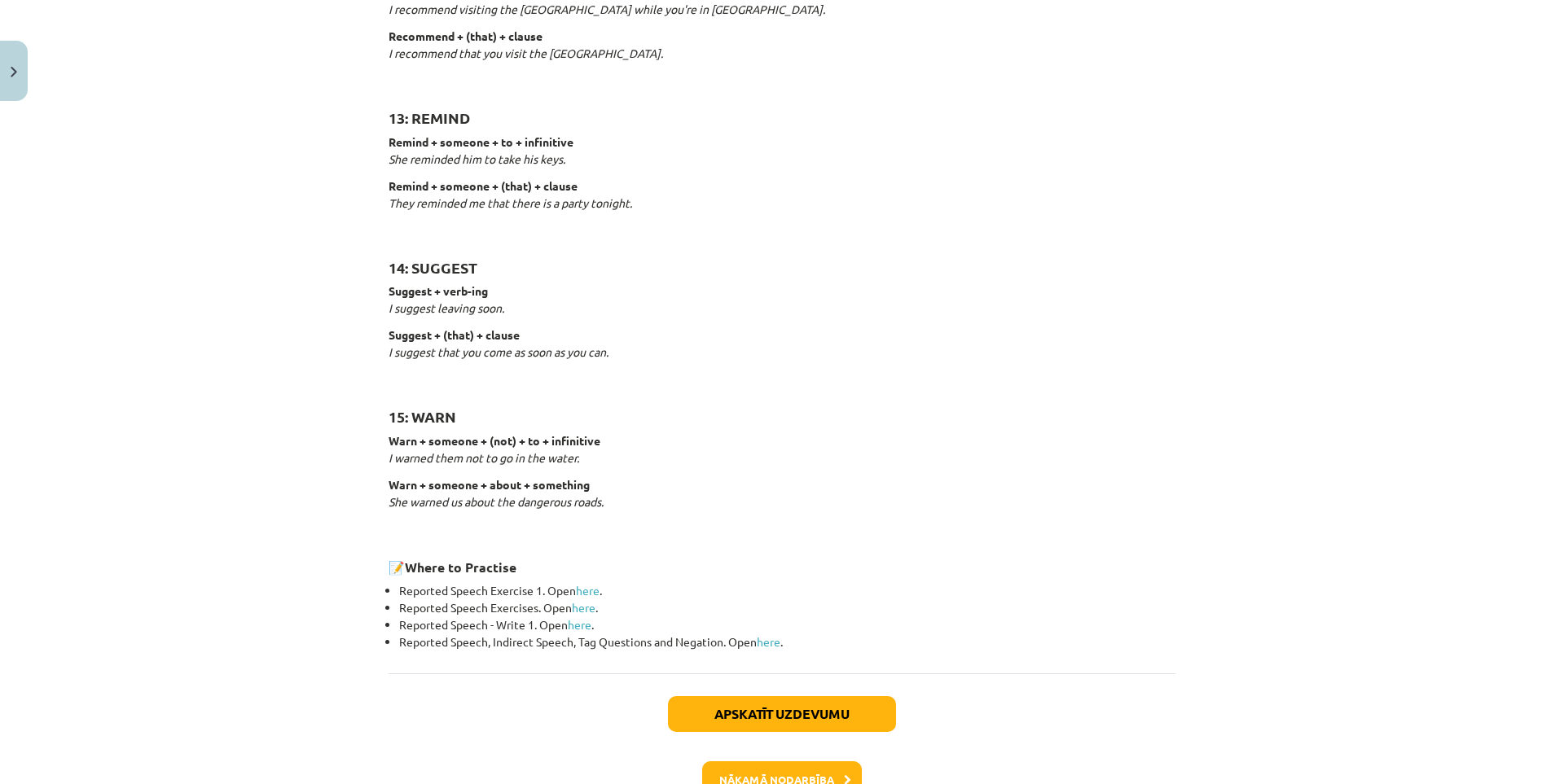
click at [1359, 358] on div "Mācību tēma: Angļu valodas i - 11. klases 1. ieskaites mācību materiāls #3 📝 To…" at bounding box center [782, 392] width 1564 height 784
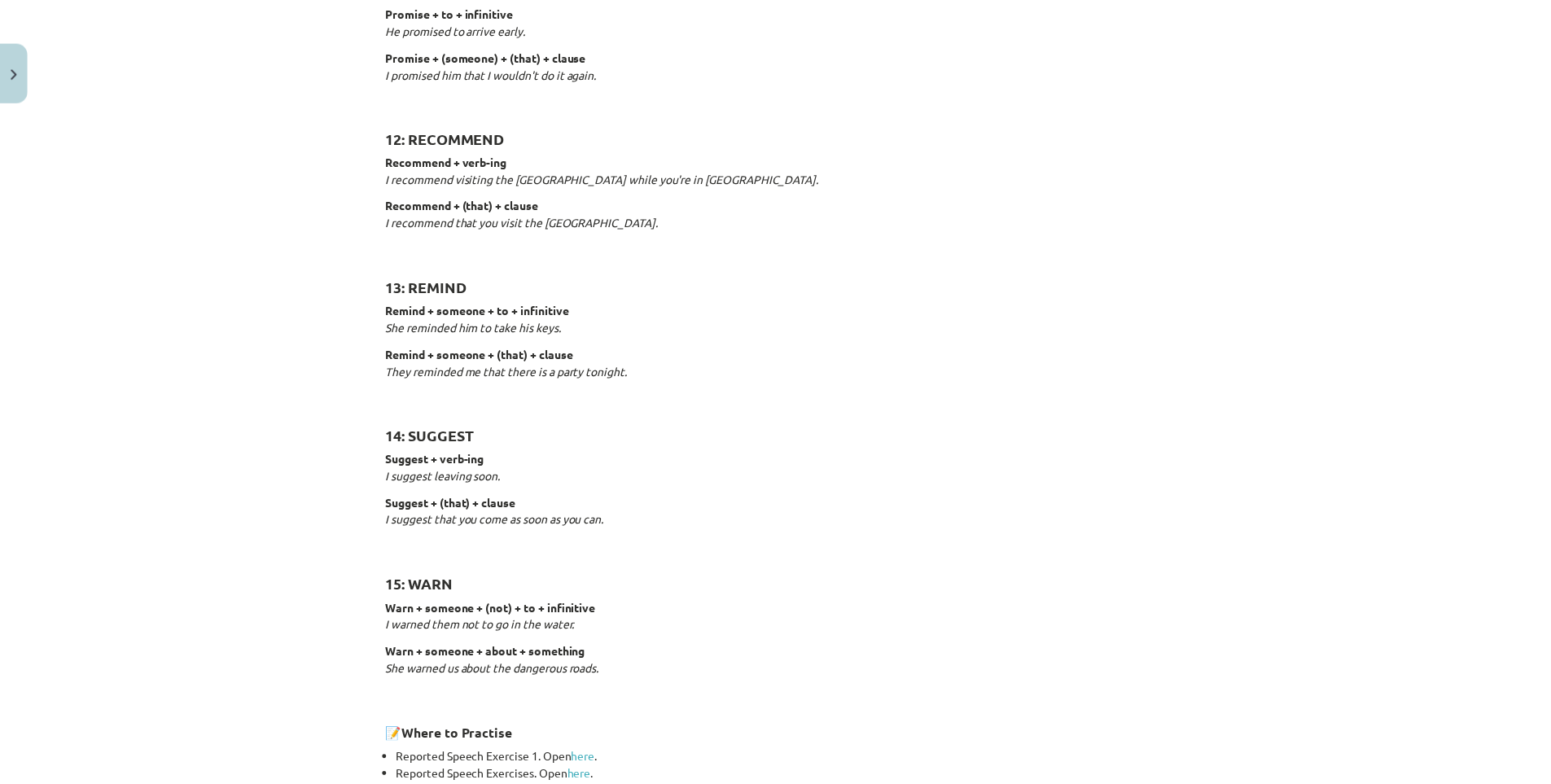
scroll to position [2411, 0]
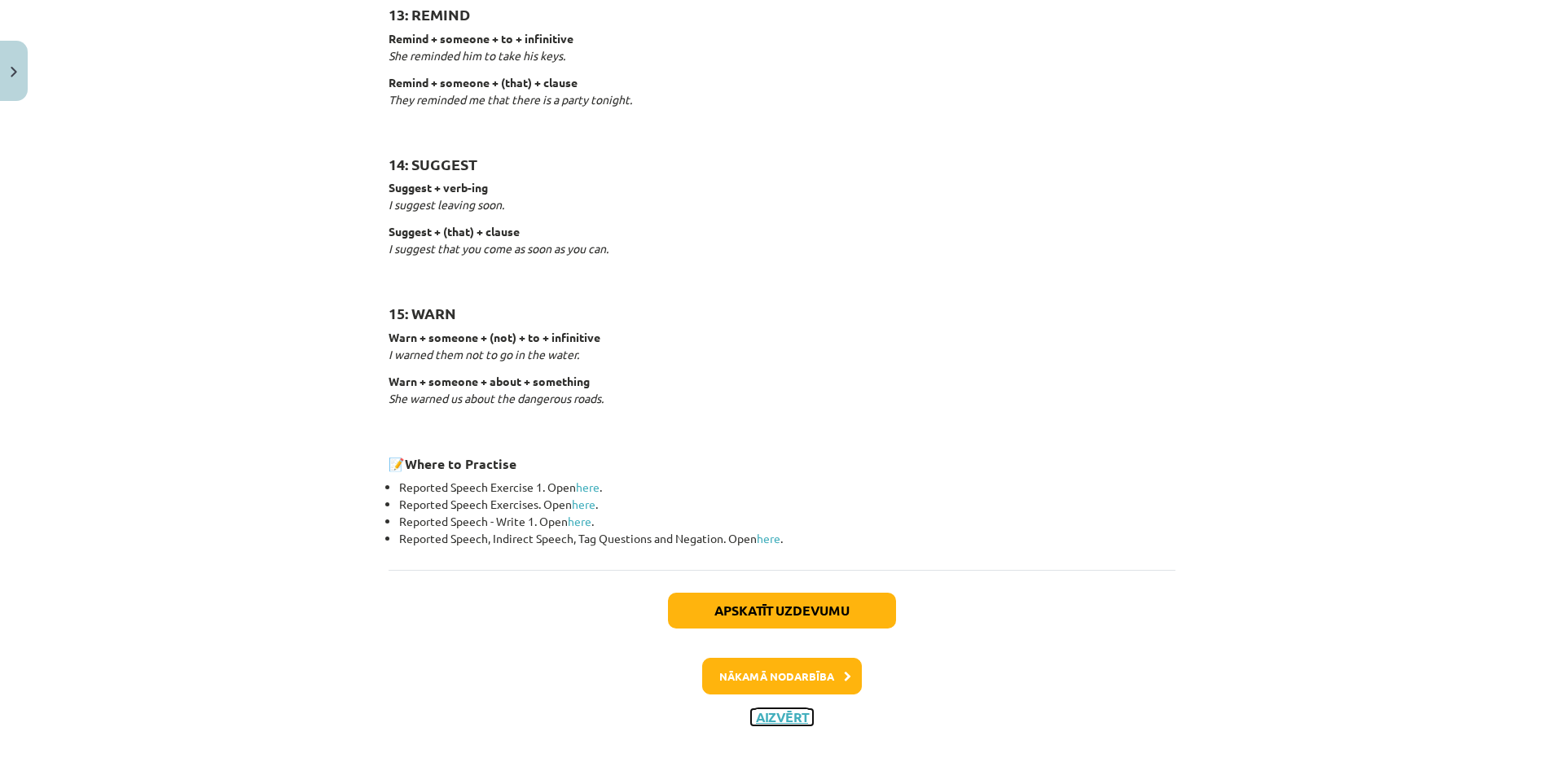
click at [792, 716] on button "Aizvērt" at bounding box center [782, 717] width 61 height 16
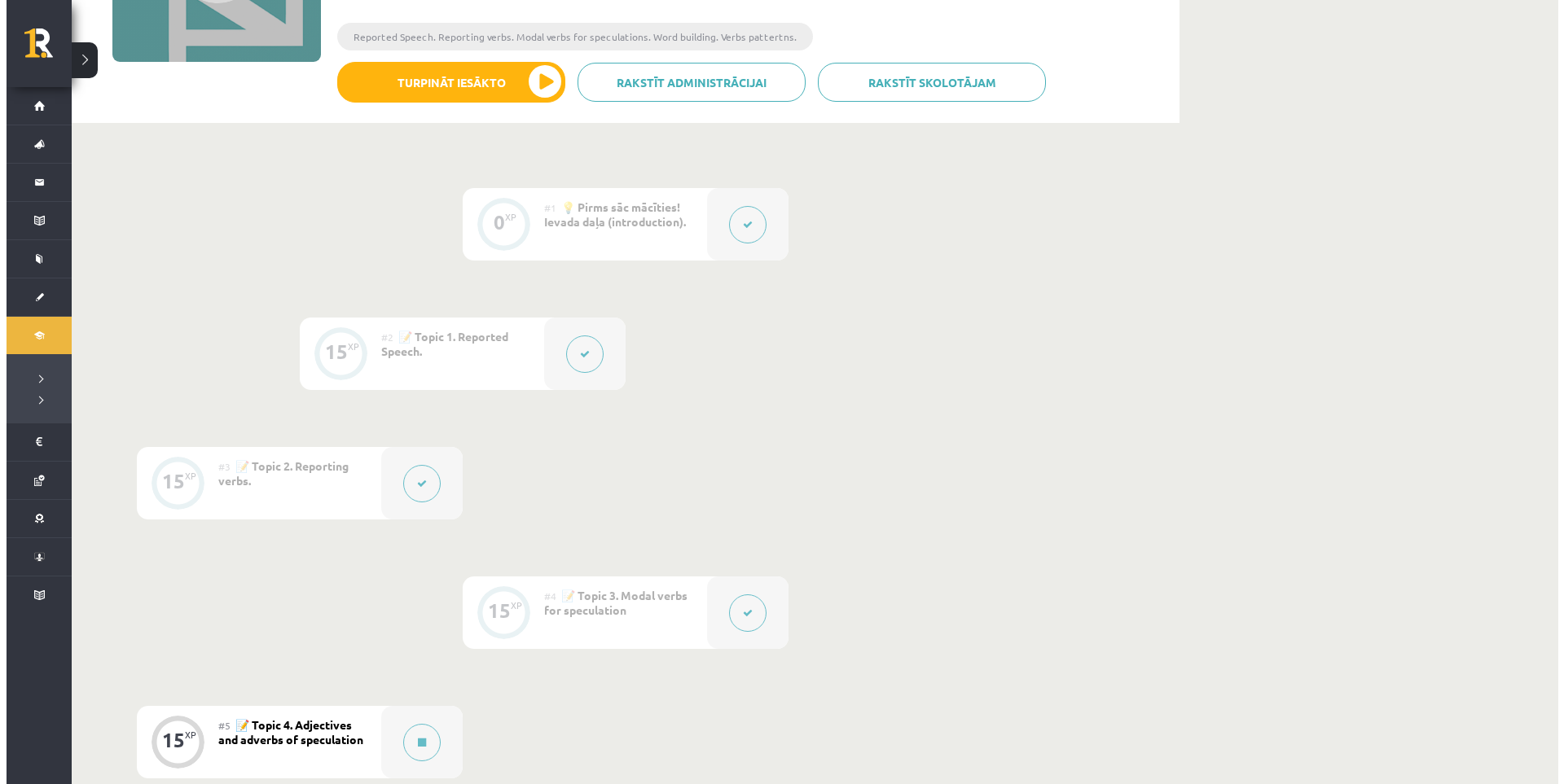
scroll to position [407, 0]
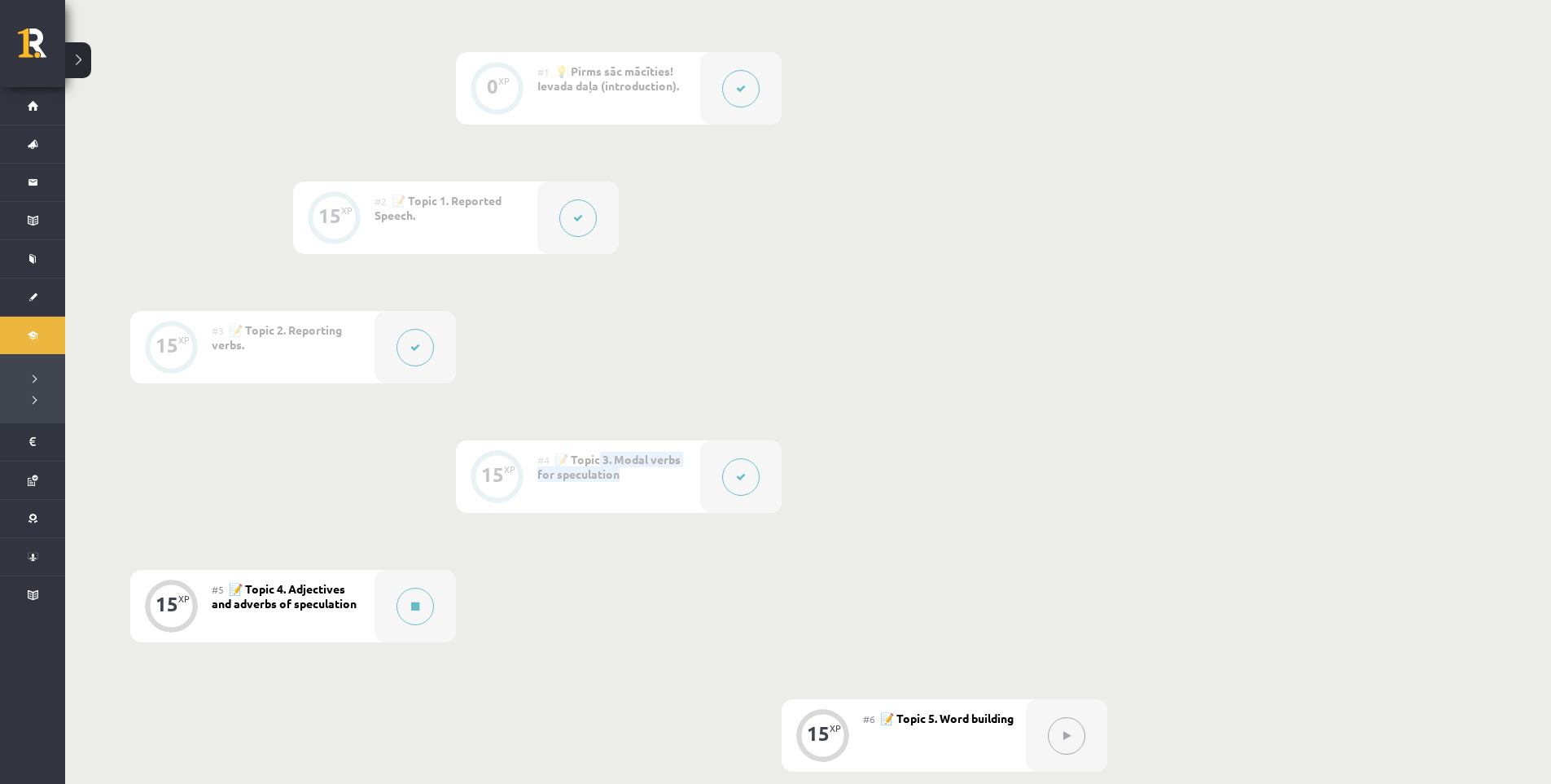
drag, startPoint x: 627, startPoint y: 476, endPoint x: 603, endPoint y: 457, distance: 30.6
click at [603, 457] on div "#4 📝 Topic 3. Modal verbs for speculation" at bounding box center [619, 477] width 163 height 73
click at [632, 481] on div "#4 📝 Topic 3. Modal verbs for speculation" at bounding box center [619, 477] width 163 height 73
click at [764, 476] on div at bounding box center [741, 477] width 82 height 73
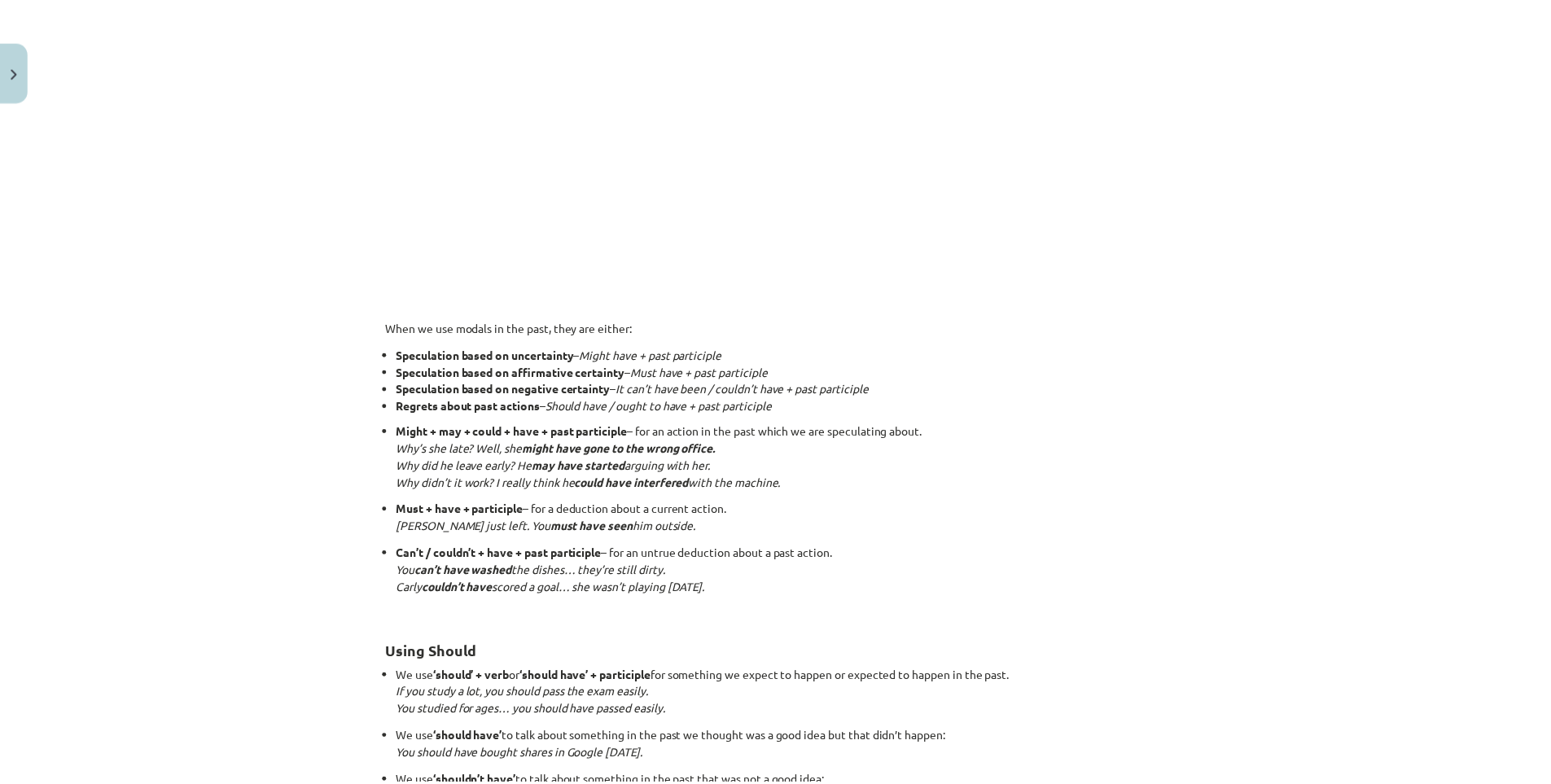
scroll to position [1457, 0]
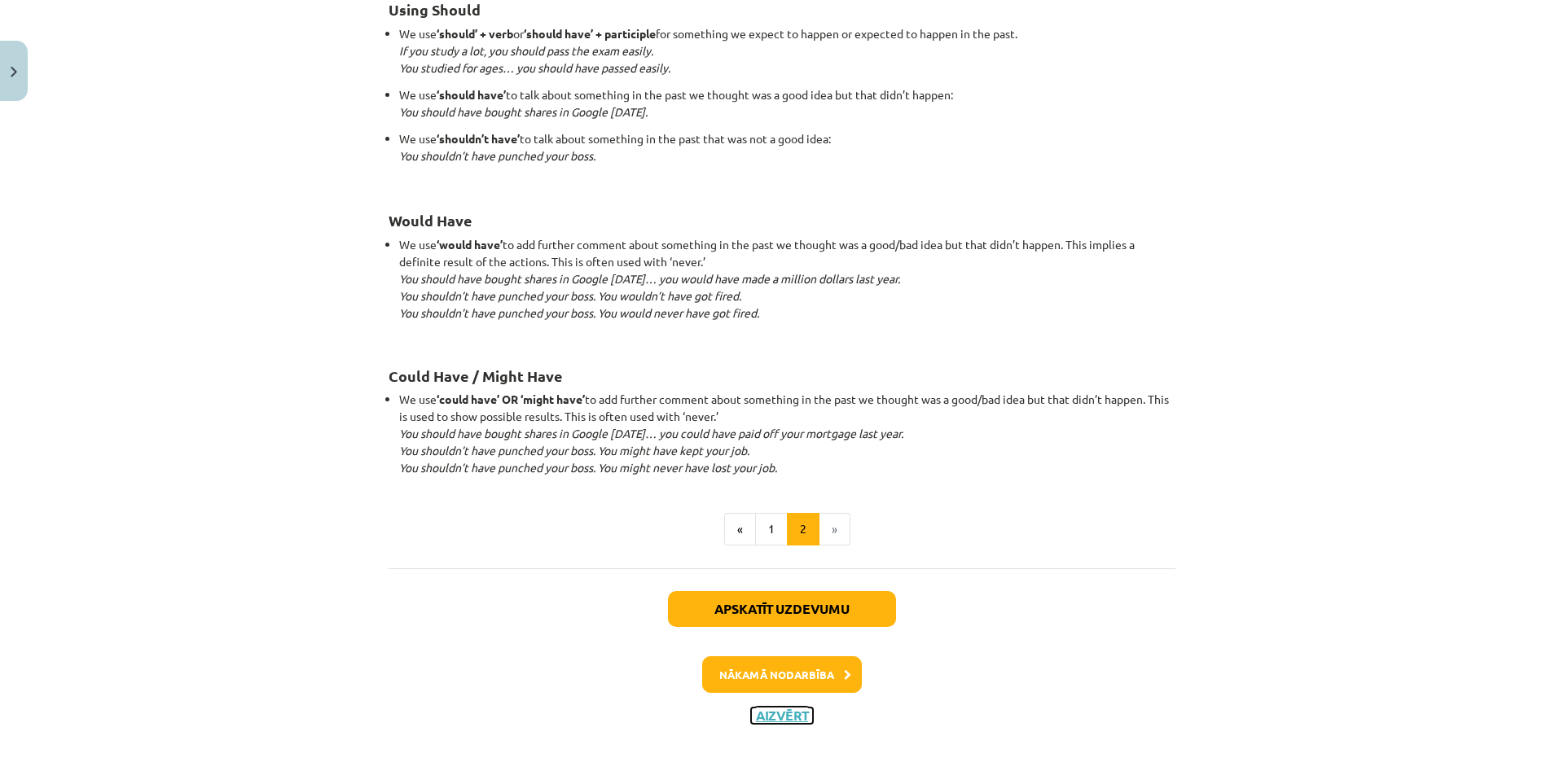
click at [795, 714] on button "Aizvērt" at bounding box center [782, 715] width 61 height 16
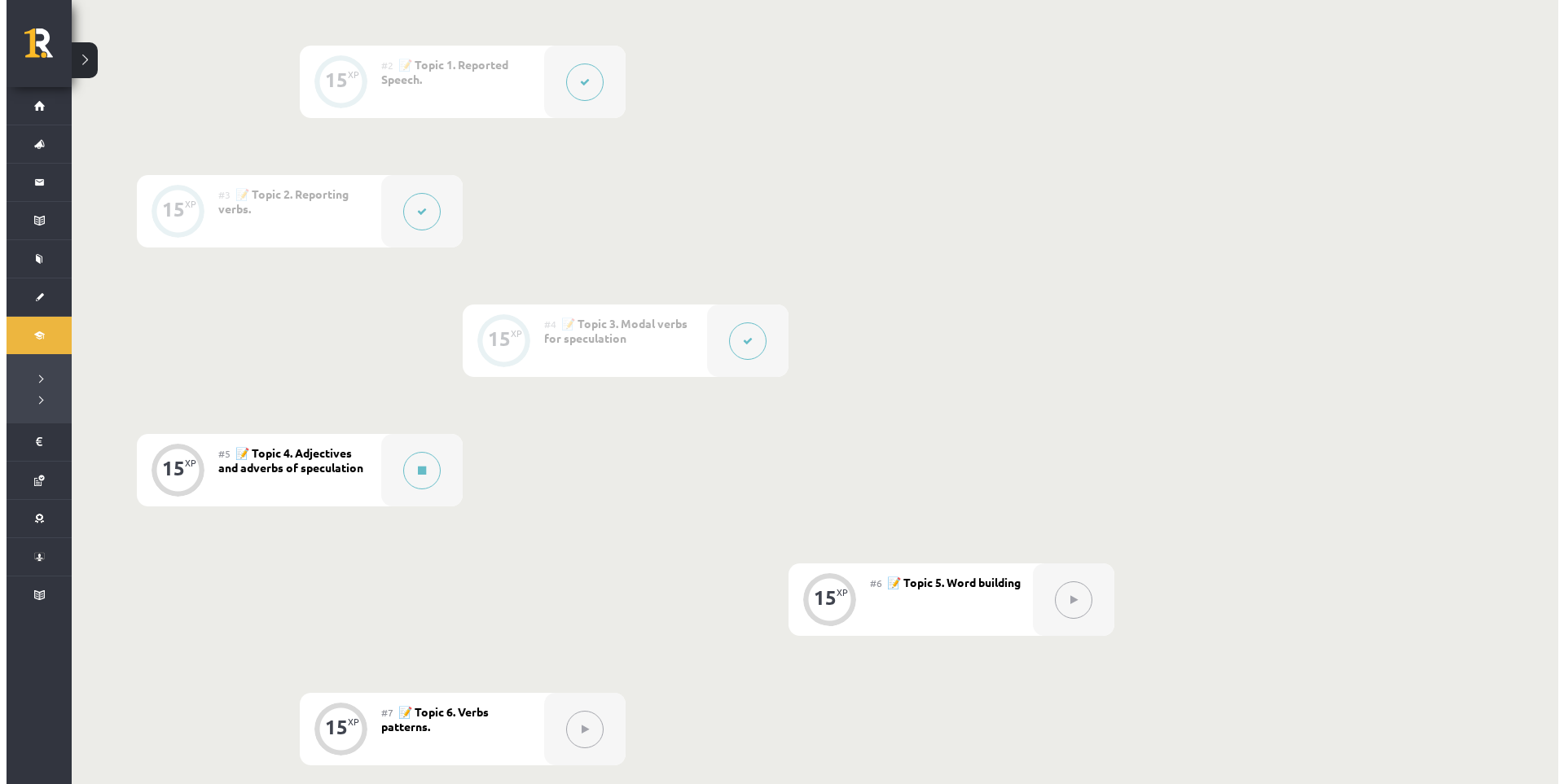
scroll to position [407, 0]
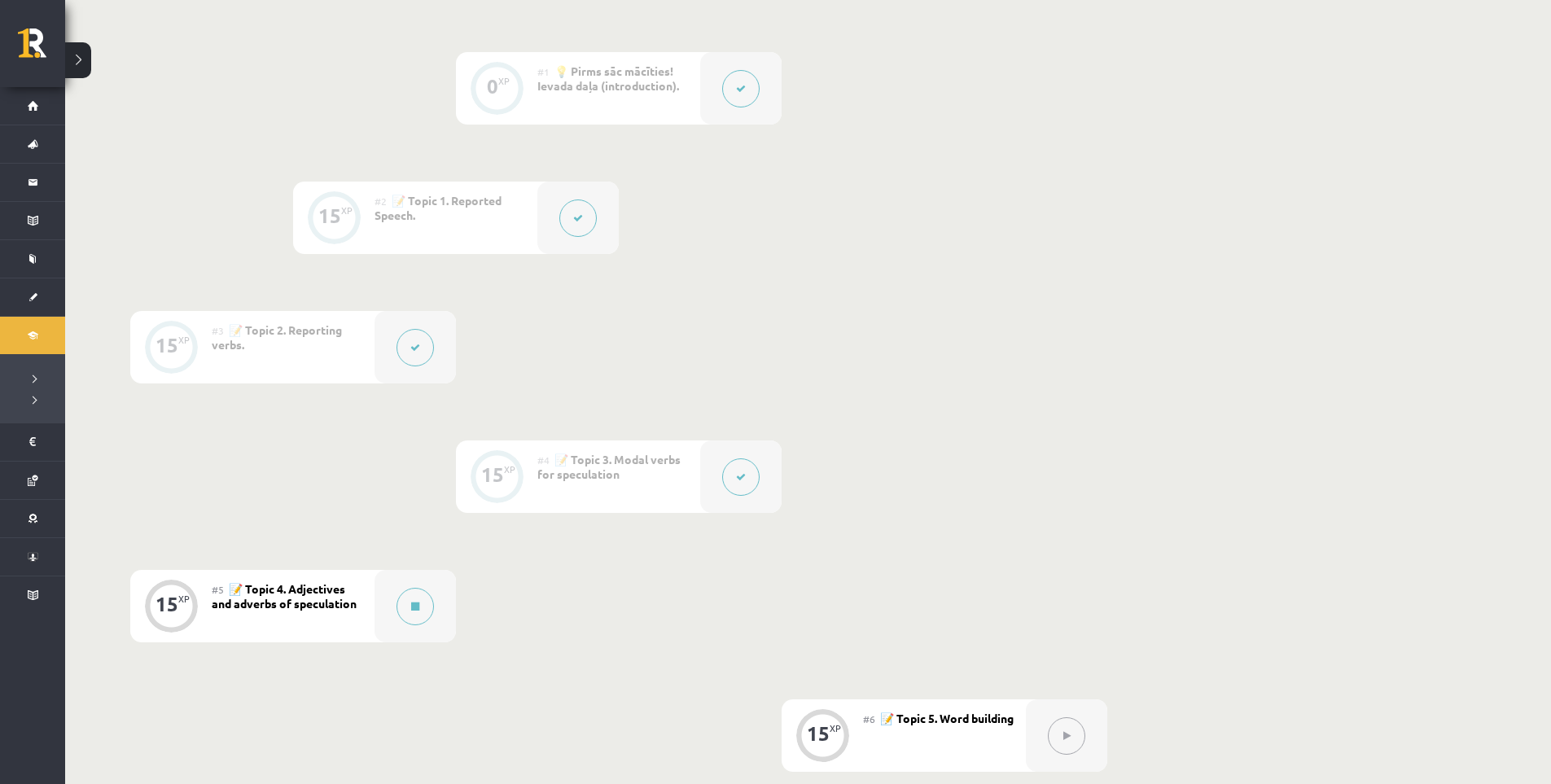
click at [395, 363] on div at bounding box center [415, 347] width 82 height 73
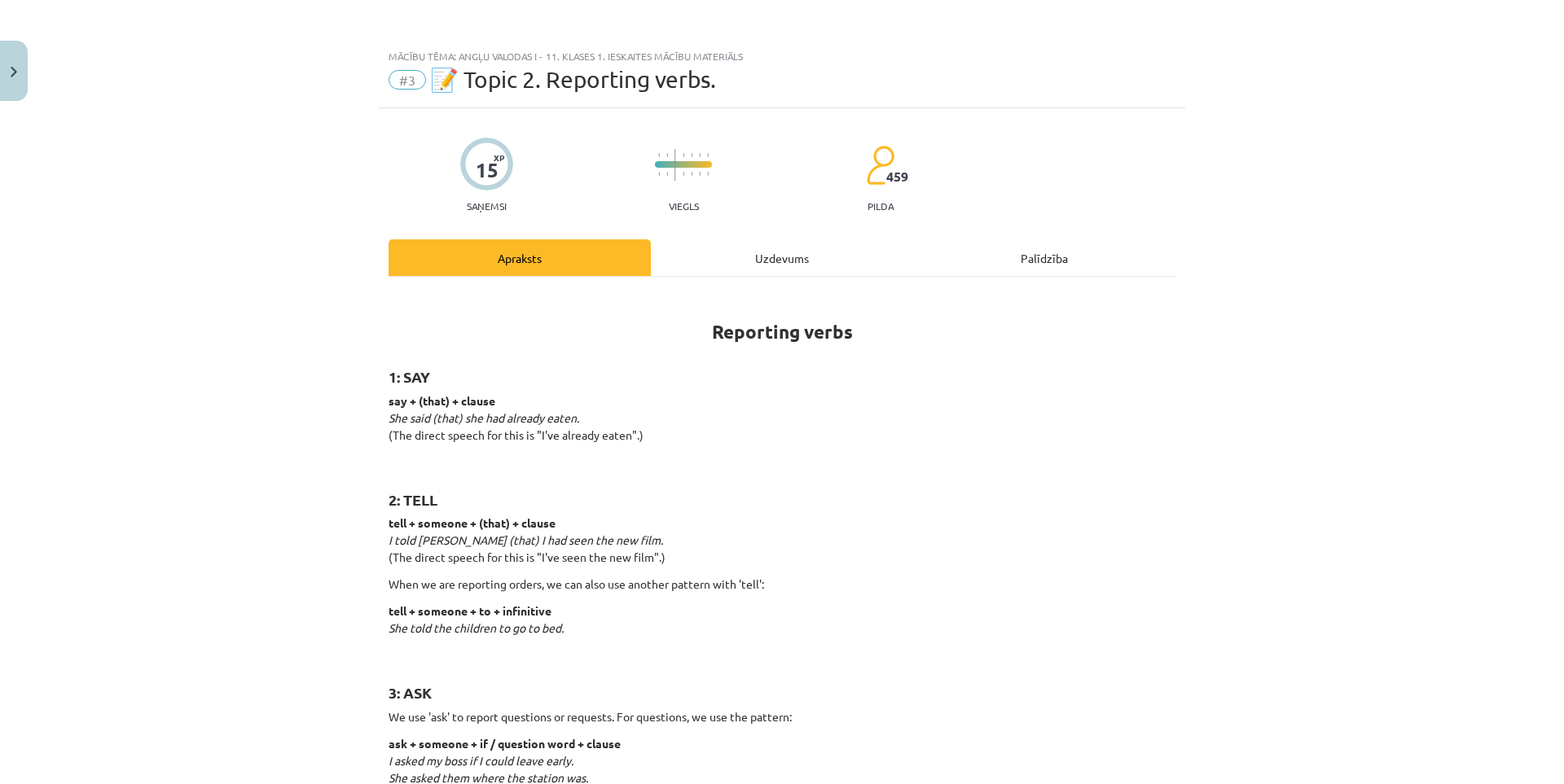
click at [824, 263] on div "Uzdevums" at bounding box center [782, 257] width 262 height 36
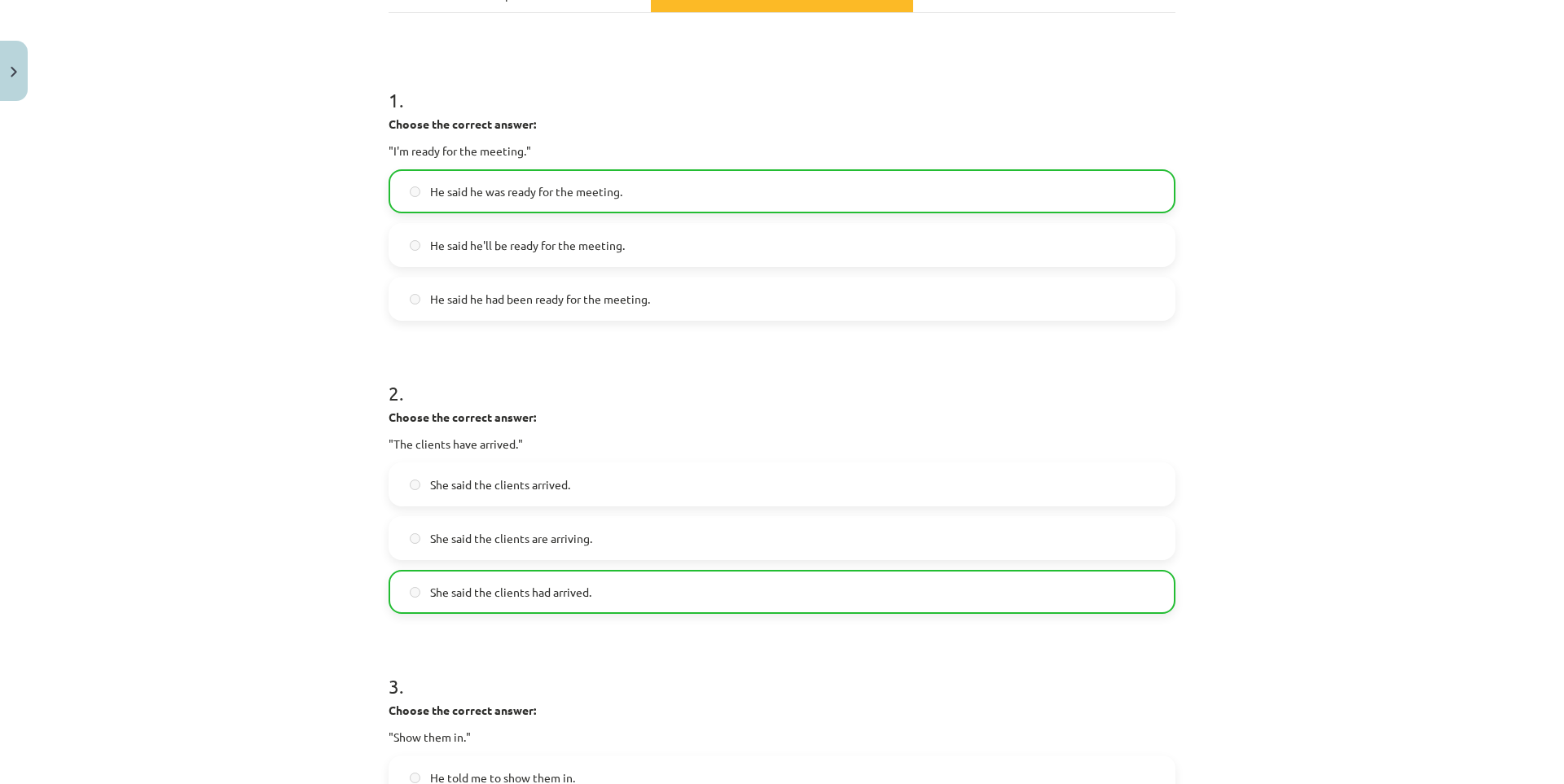
scroll to position [0, 0]
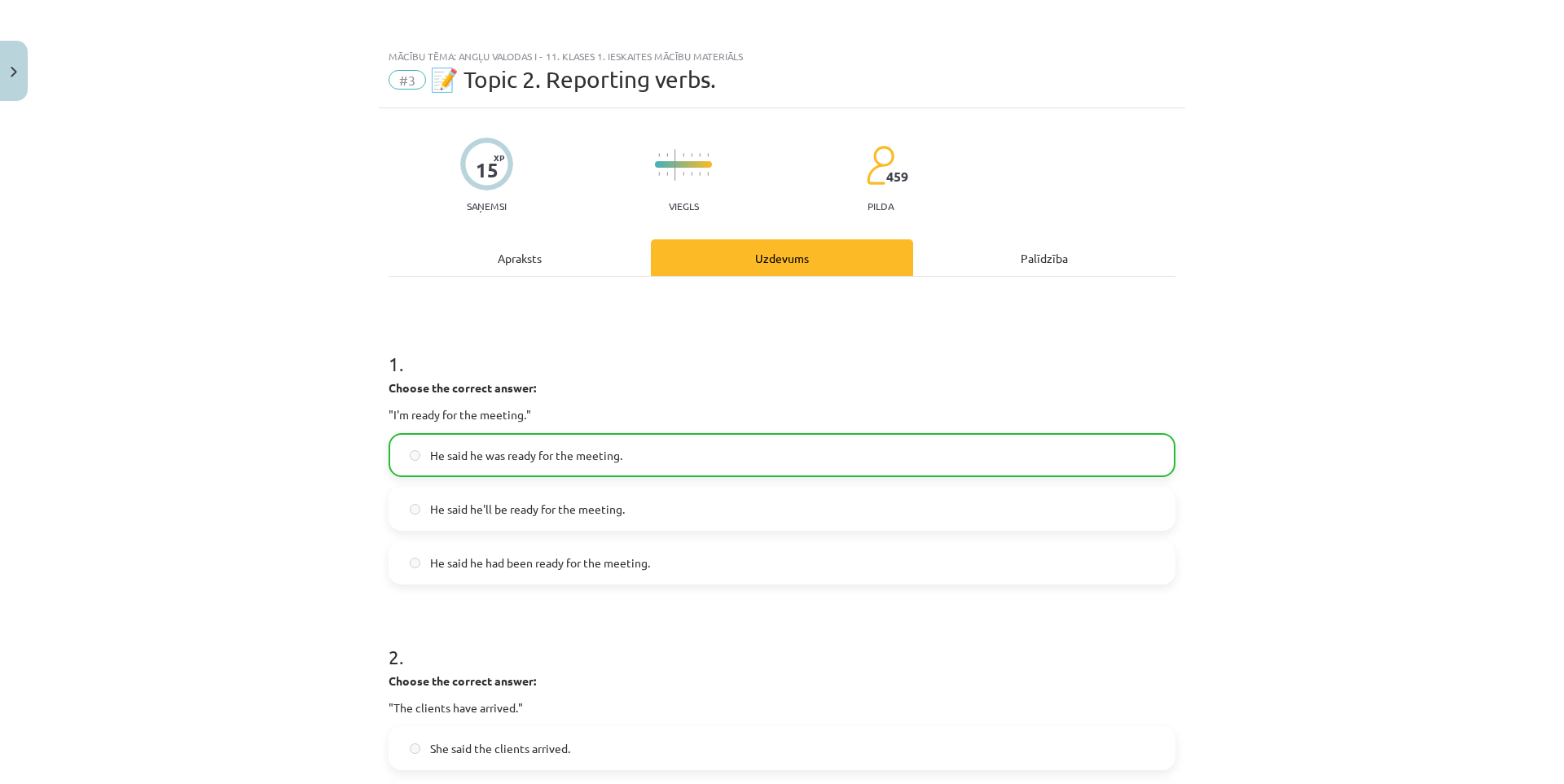
click at [541, 256] on div "Apraksts" at bounding box center [519, 257] width 262 height 36
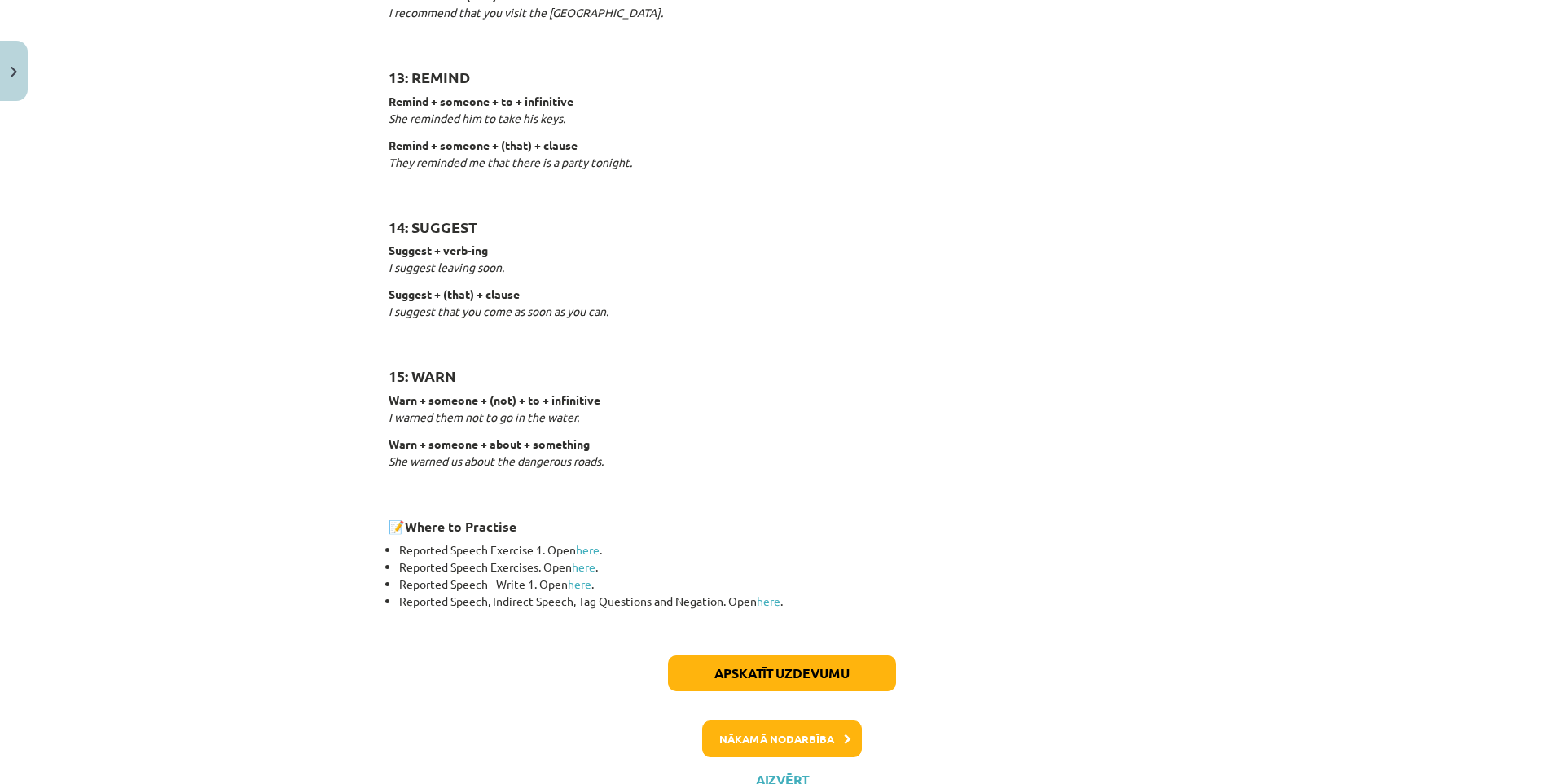
scroll to position [2411, 0]
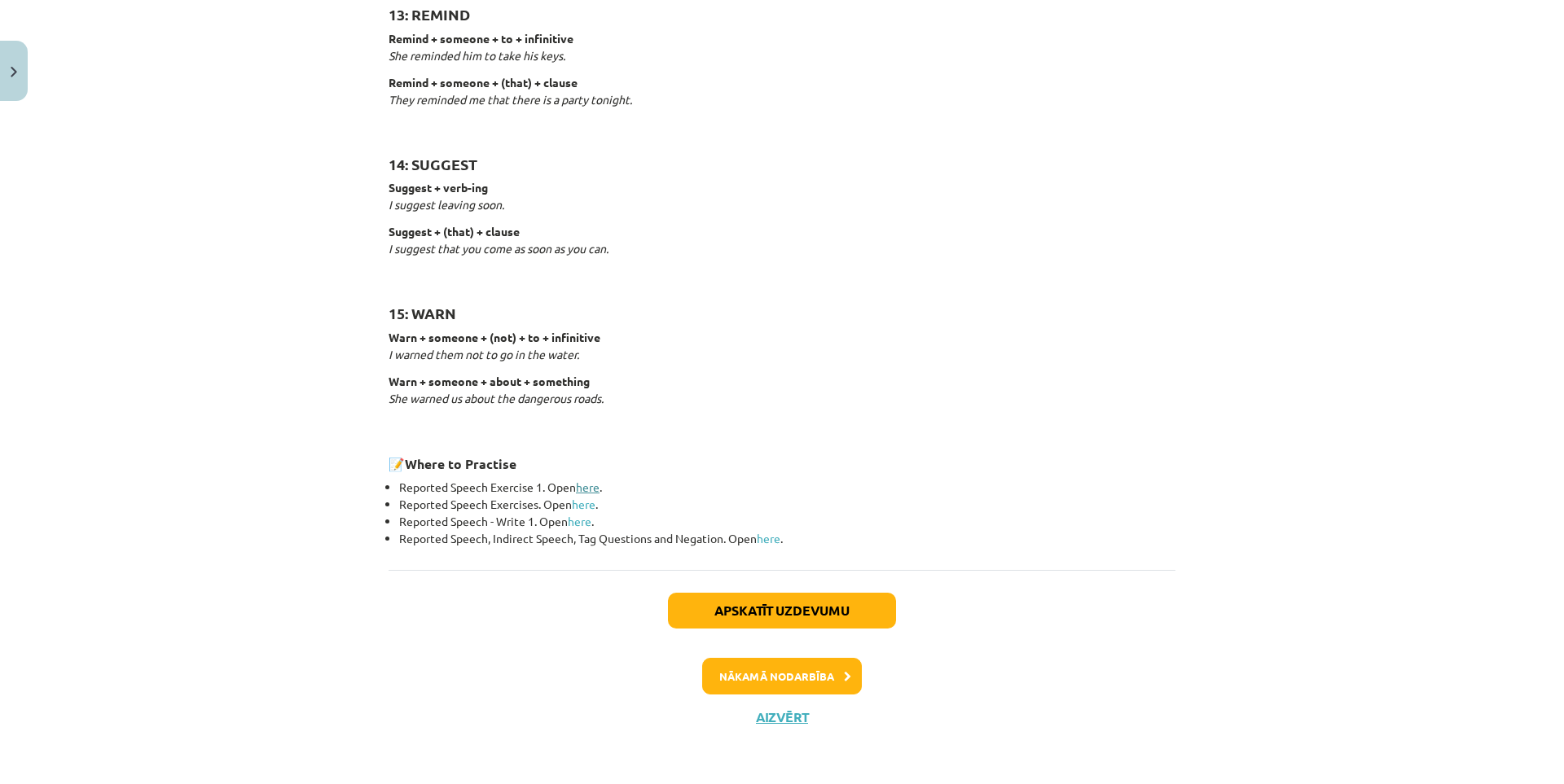
click at [583, 487] on link "here" at bounding box center [588, 487] width 24 height 14
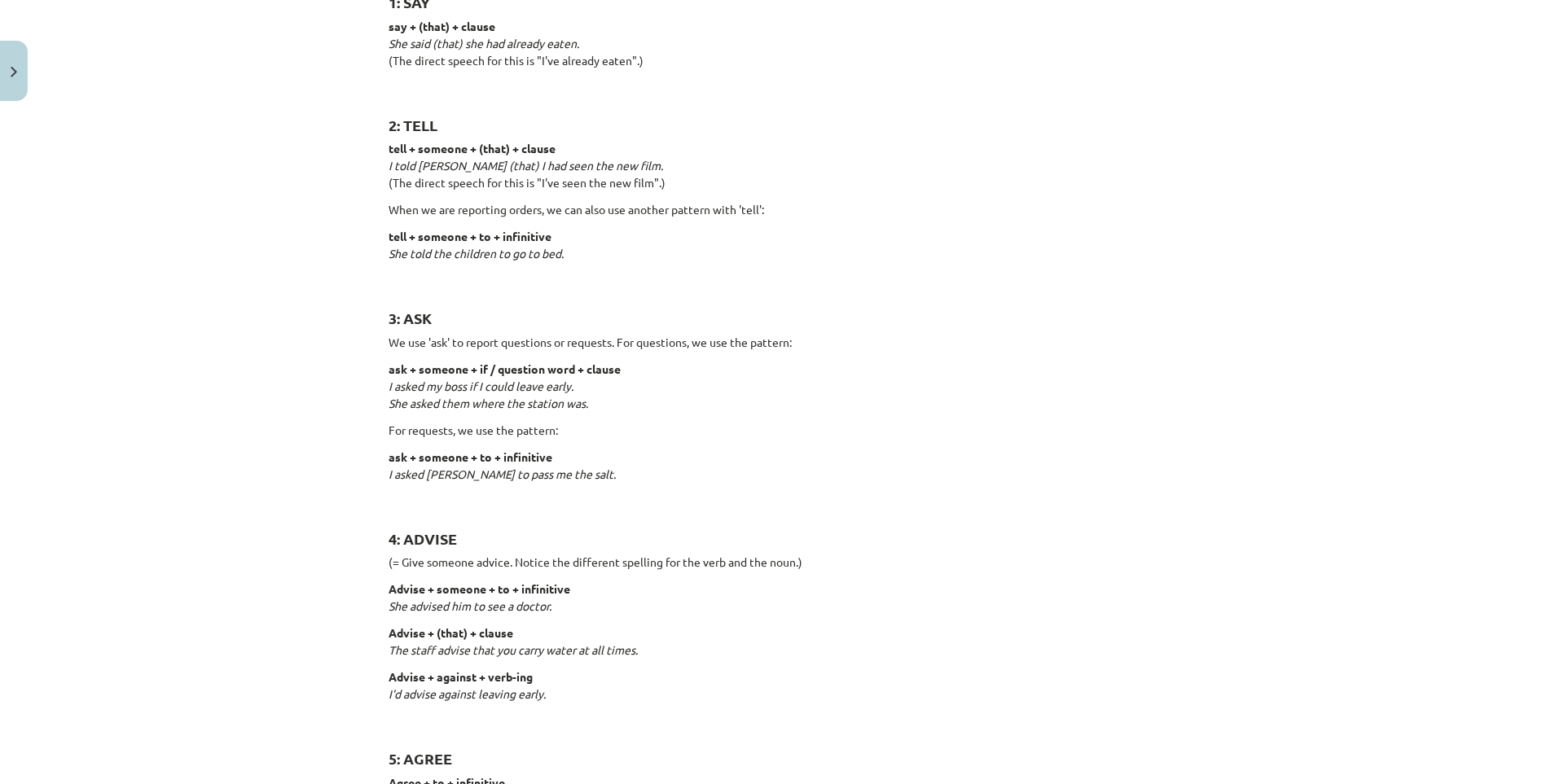
scroll to position [0, 0]
